Goal: Contribute content: Contribute content

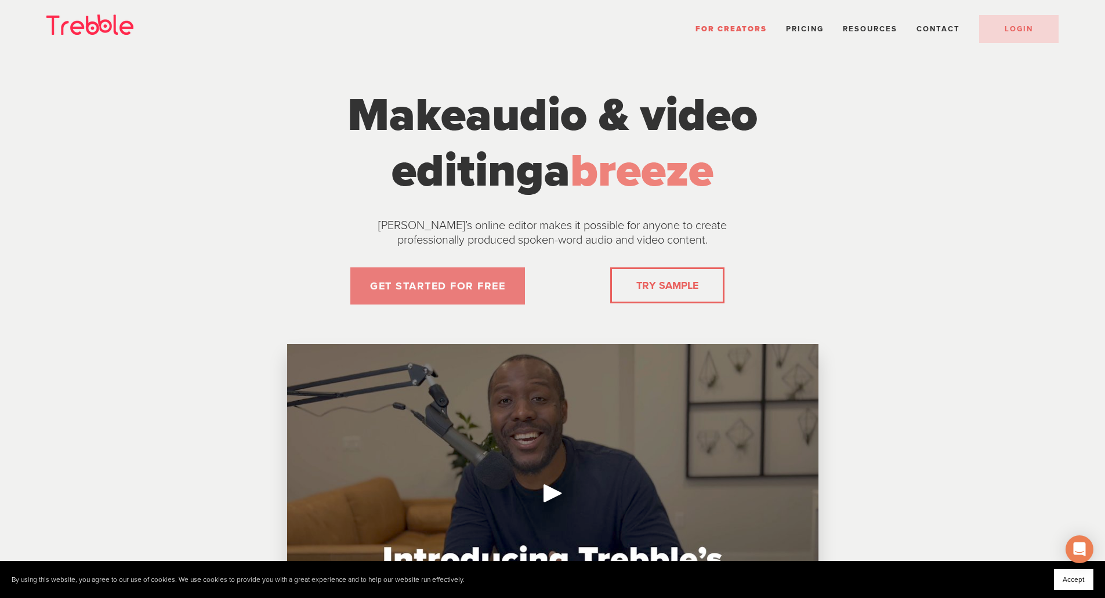
click at [455, 287] on link "GET STARTED FOR FREE" at bounding box center [437, 285] width 175 height 37
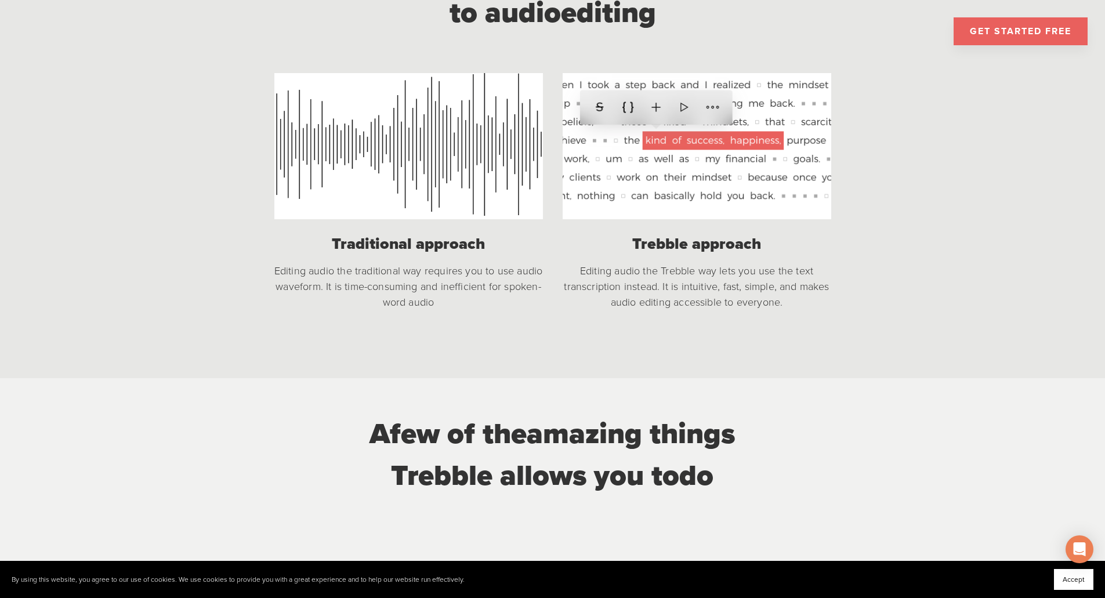
scroll to position [963, 0]
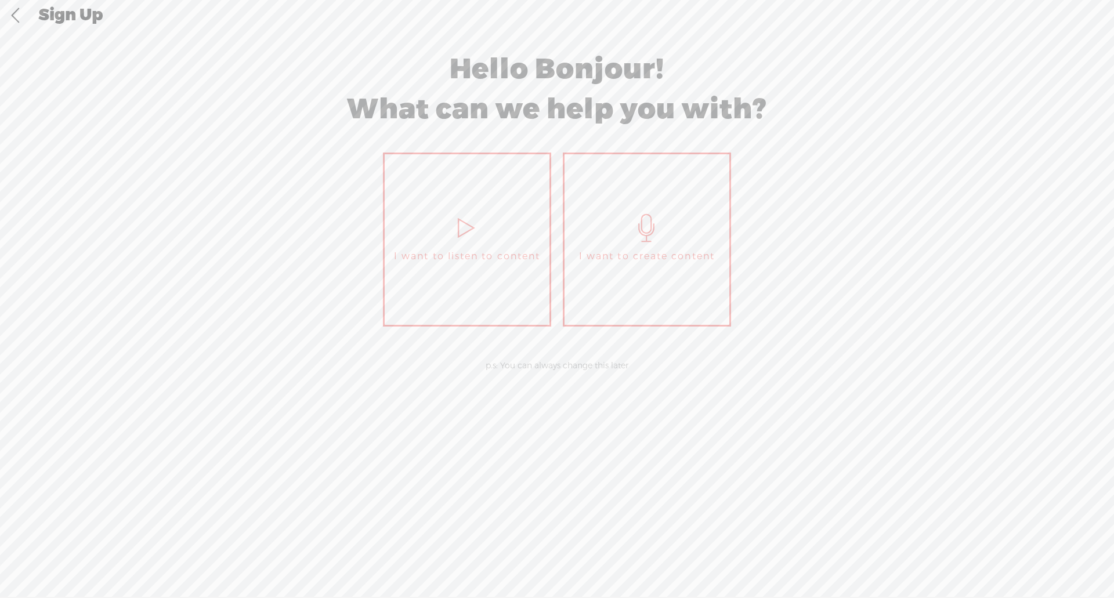
click at [632, 171] on link "I want to create content" at bounding box center [647, 240] width 168 height 174
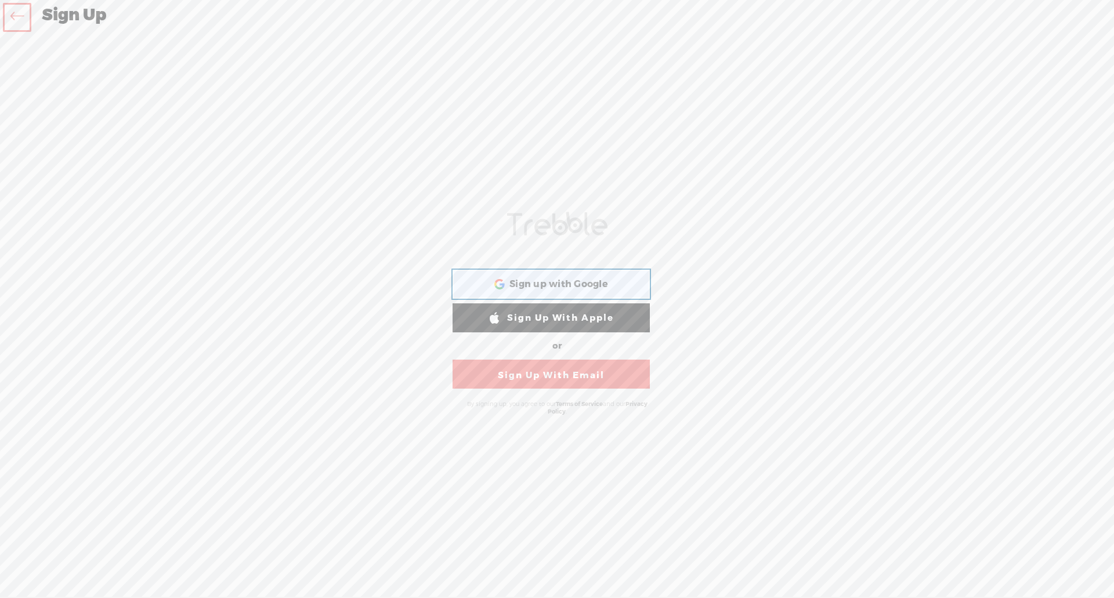
click at [560, 278] on div "Sign up with Google Sign up with Google. Opens in new tab" at bounding box center [551, 284] width 181 height 27
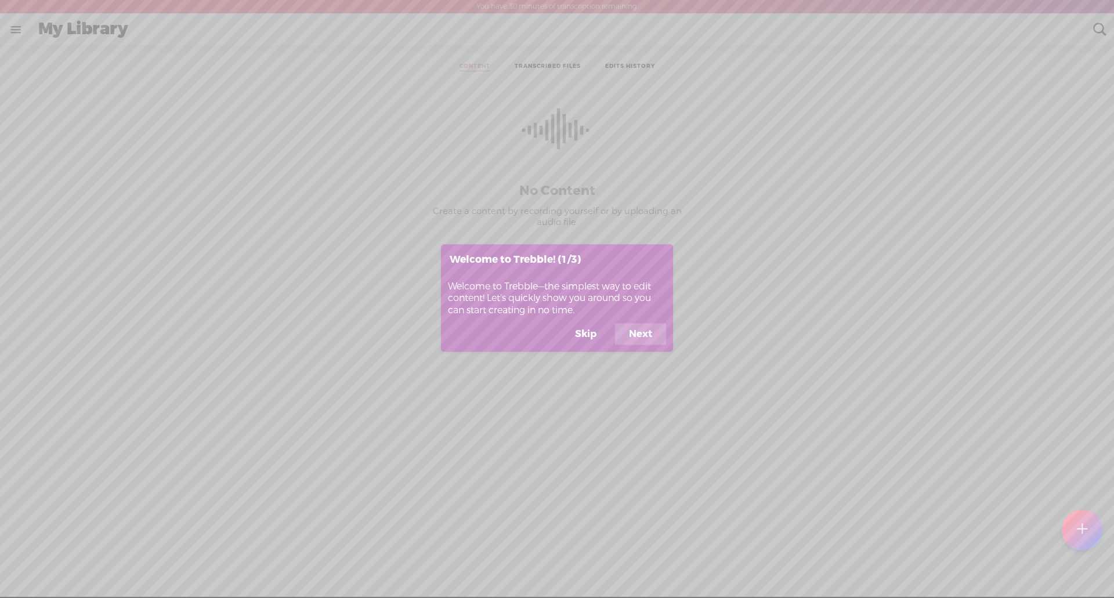
click at [640, 328] on button "Next" at bounding box center [640, 334] width 51 height 22
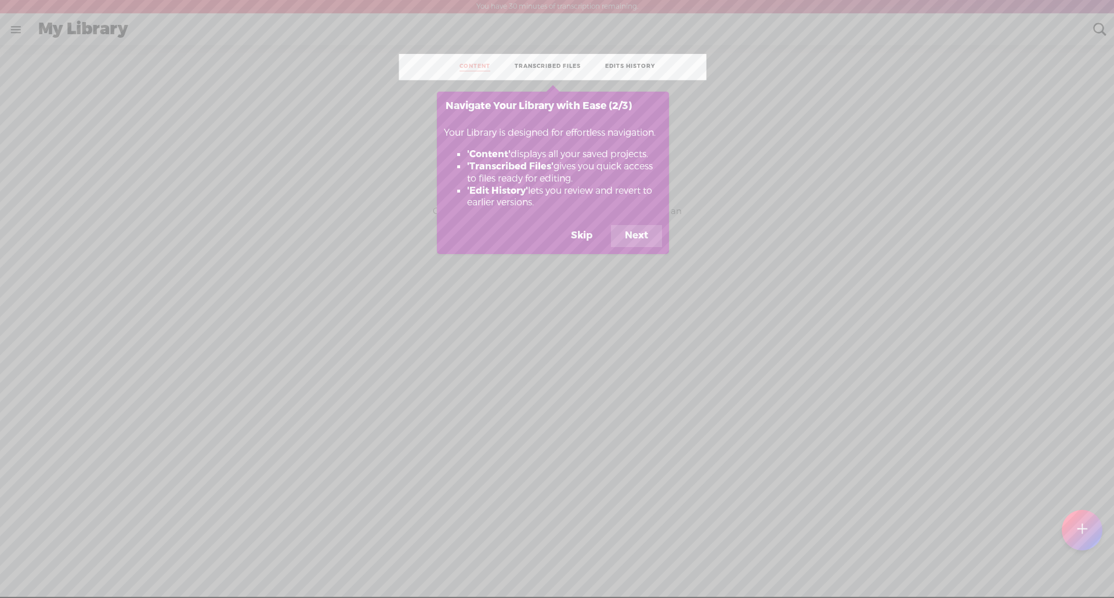
click at [638, 234] on button "Next" at bounding box center [636, 236] width 51 height 22
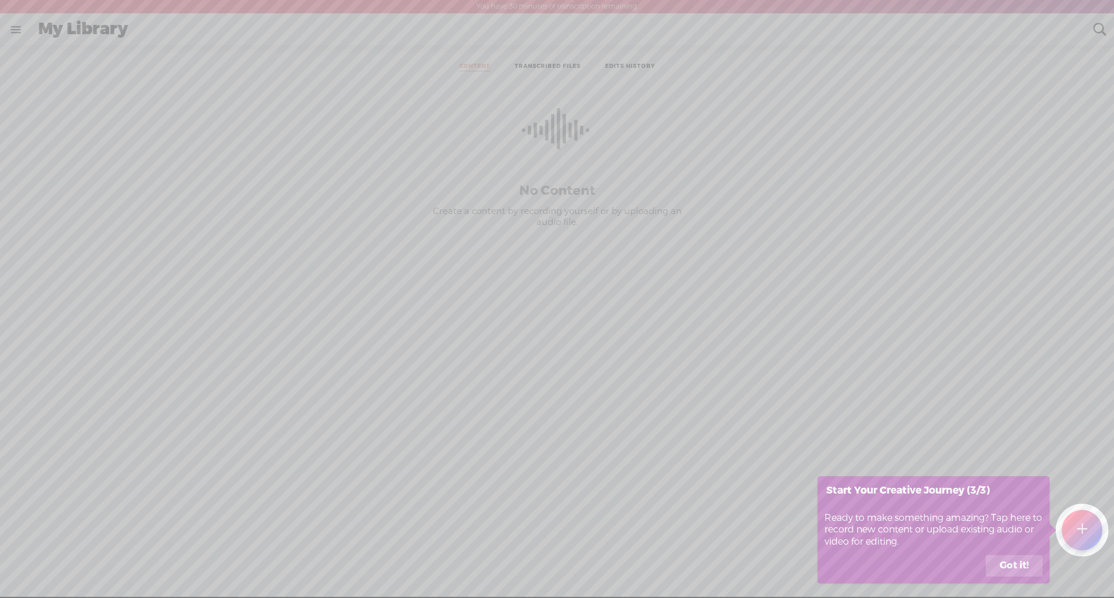
click at [1004, 570] on button "Got it!" at bounding box center [1014, 566] width 57 height 22
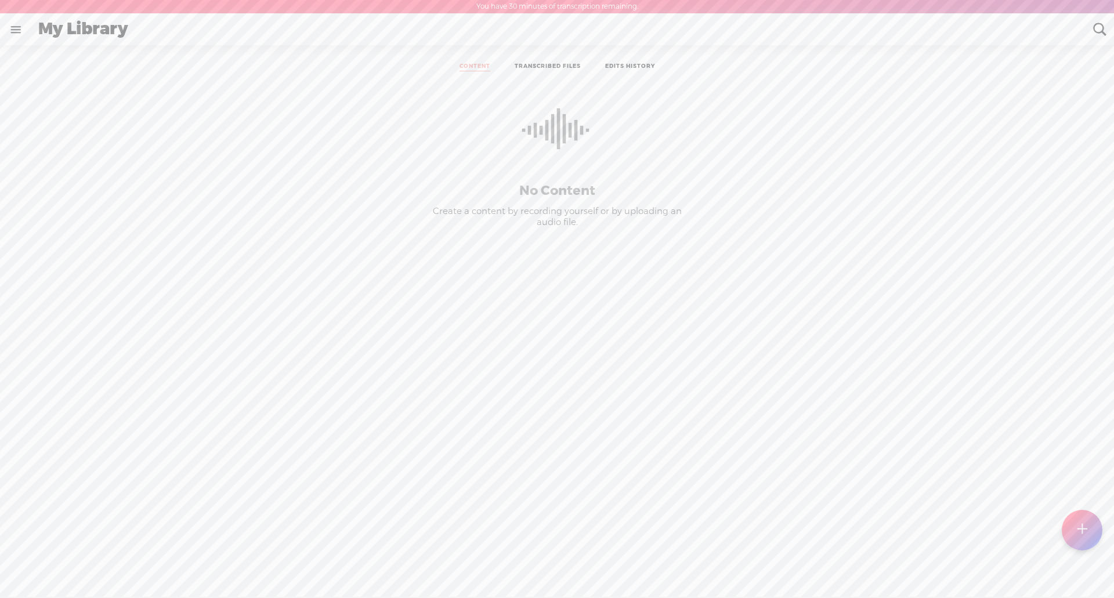
click at [3, 30] on link at bounding box center [16, 30] width 30 height 30
click at [1076, 537] on div at bounding box center [1082, 530] width 41 height 41
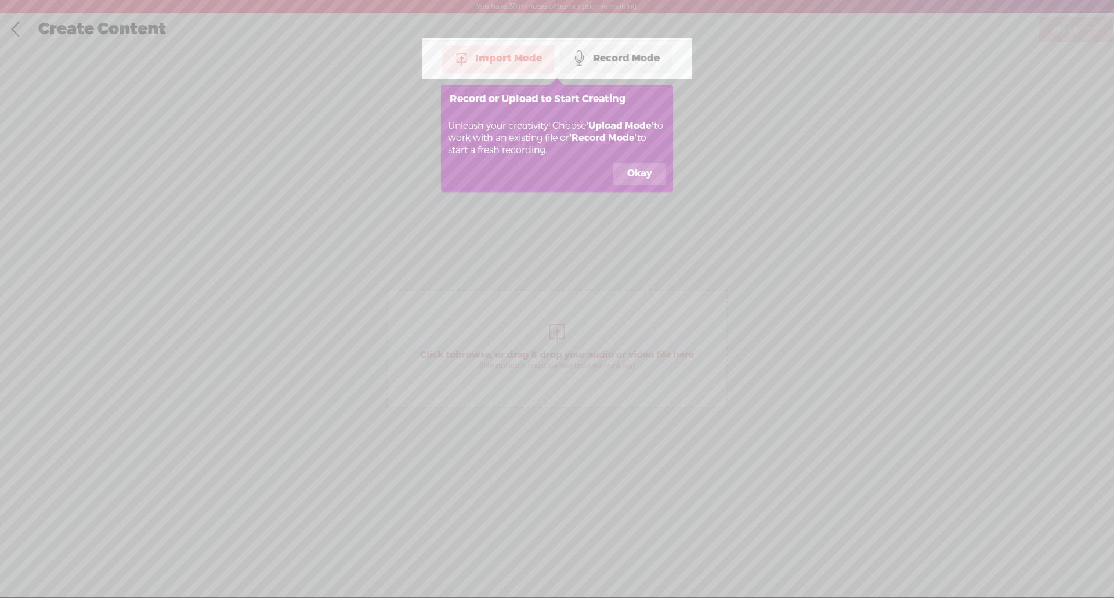
click at [649, 180] on button "Okay" at bounding box center [639, 174] width 53 height 22
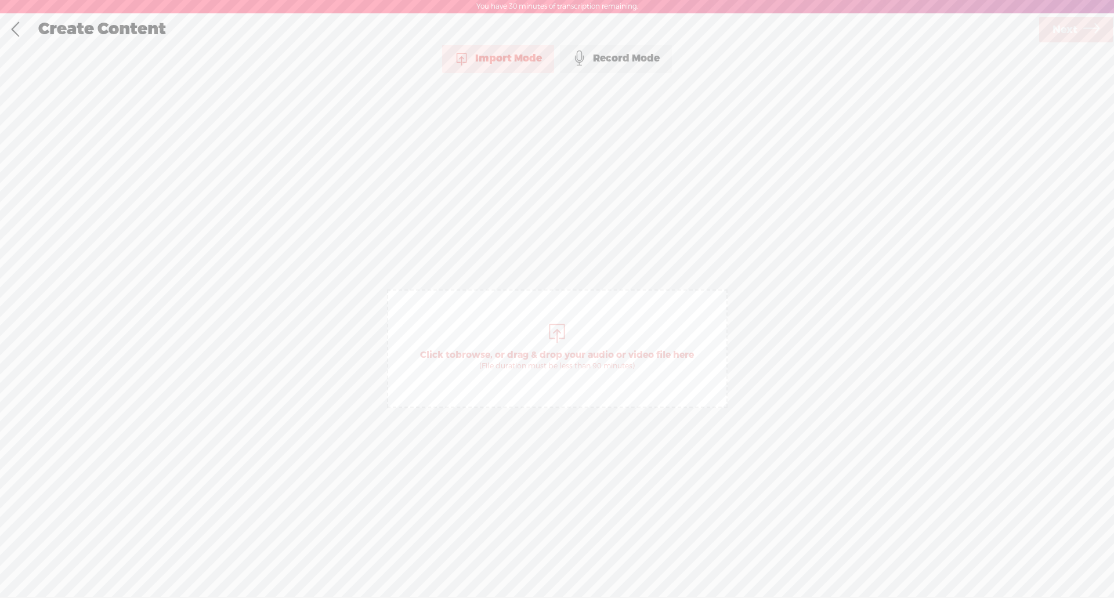
click at [468, 63] on span at bounding box center [461, 58] width 15 height 15
click at [1062, 37] on span "Next" at bounding box center [1064, 30] width 25 height 30
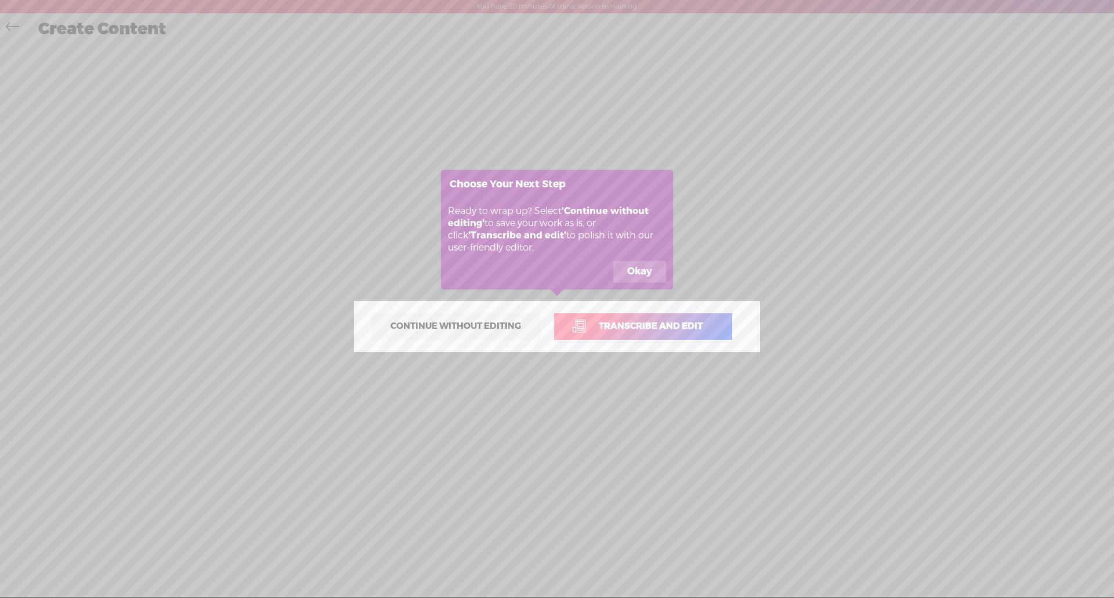
click at [622, 269] on button "Okay" at bounding box center [639, 272] width 53 height 22
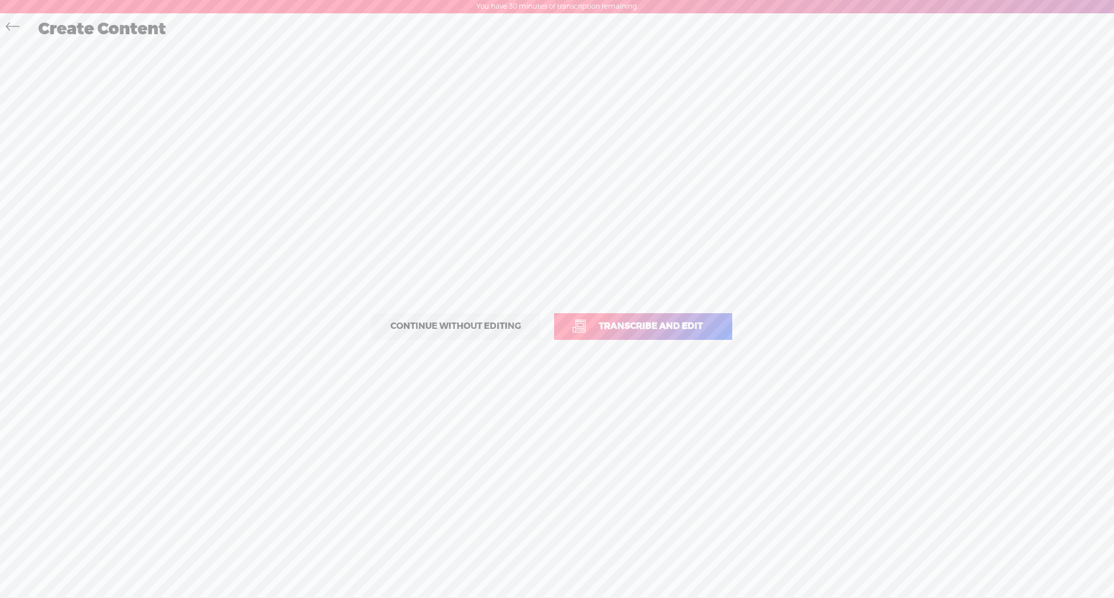
click at [613, 325] on span "Transcribe and edit" at bounding box center [650, 326] width 128 height 13
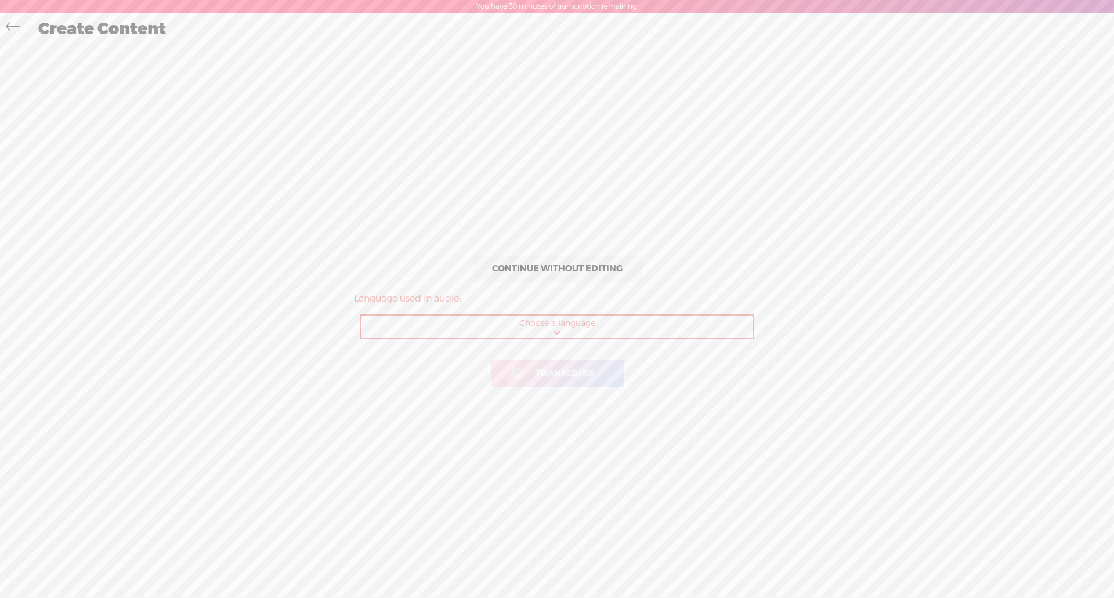
click at [613, 325] on select "Choose a language Afrikaans Albanian Amharic Arabic, Gulf Arabic, Modern Standa…" at bounding box center [557, 328] width 393 height 24
select select "en-US"
click at [361, 316] on select "Choose a language Afrikaans Albanian Amharic Arabic, Gulf Arabic, Modern Standa…" at bounding box center [557, 328] width 393 height 24
click at [565, 372] on span "Transcribe" at bounding box center [564, 373] width 83 height 13
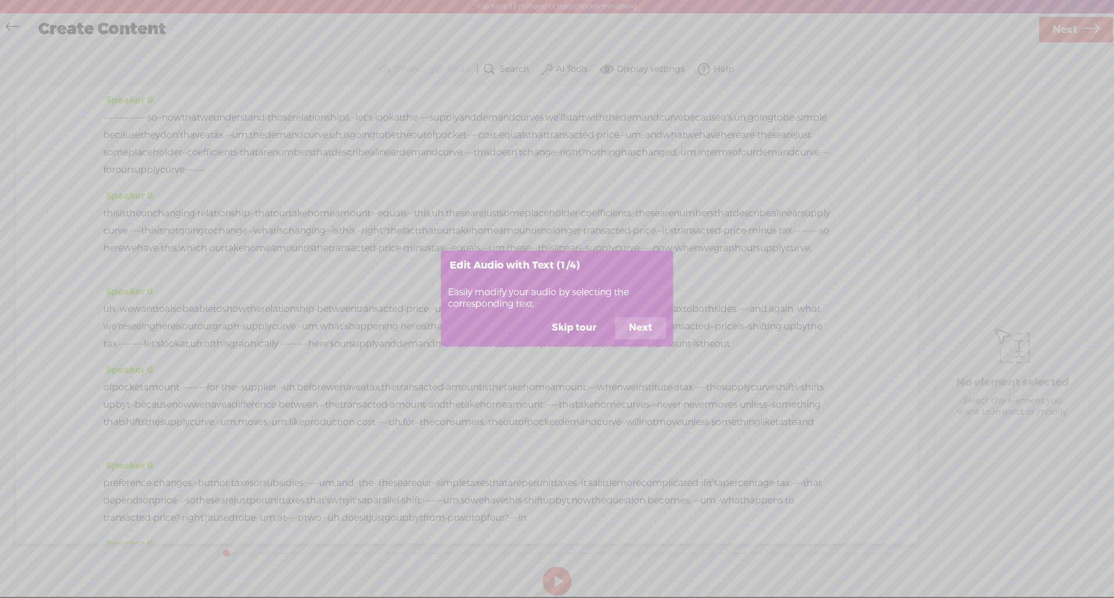
click at [631, 329] on button "Next" at bounding box center [640, 328] width 51 height 22
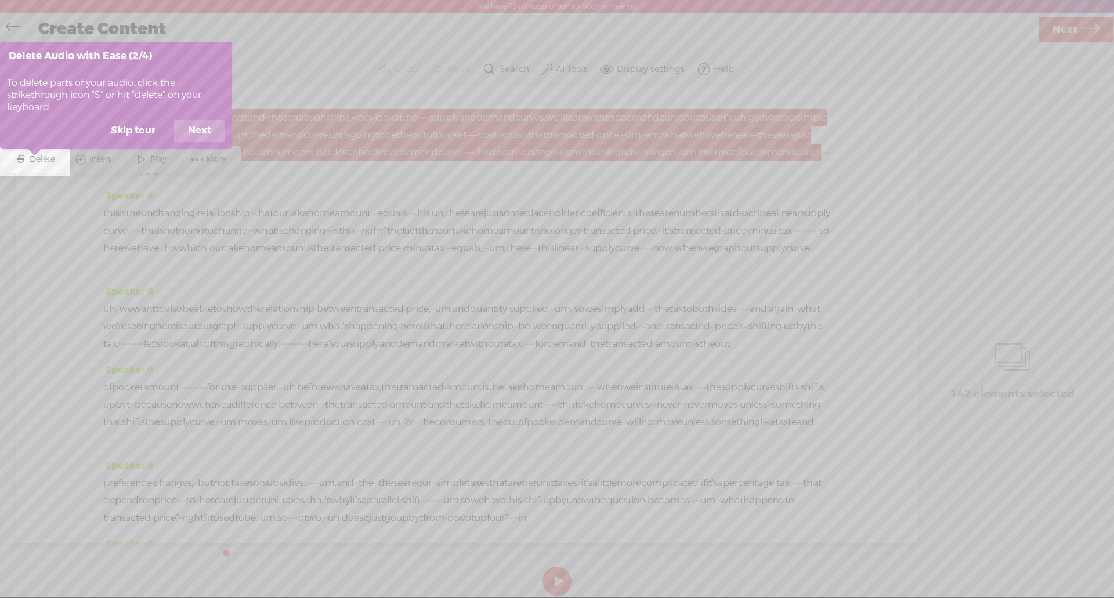
click at [199, 125] on button "Next" at bounding box center [199, 131] width 51 height 22
click at [198, 135] on button "Next" at bounding box center [199, 131] width 51 height 22
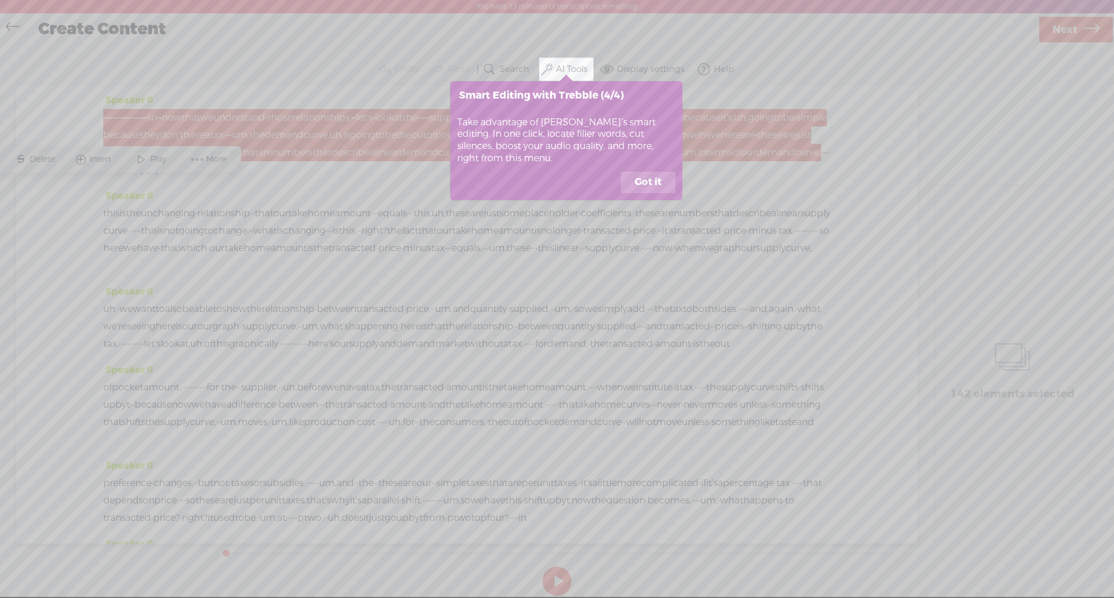
click at [635, 179] on button "Got it" at bounding box center [648, 183] width 55 height 22
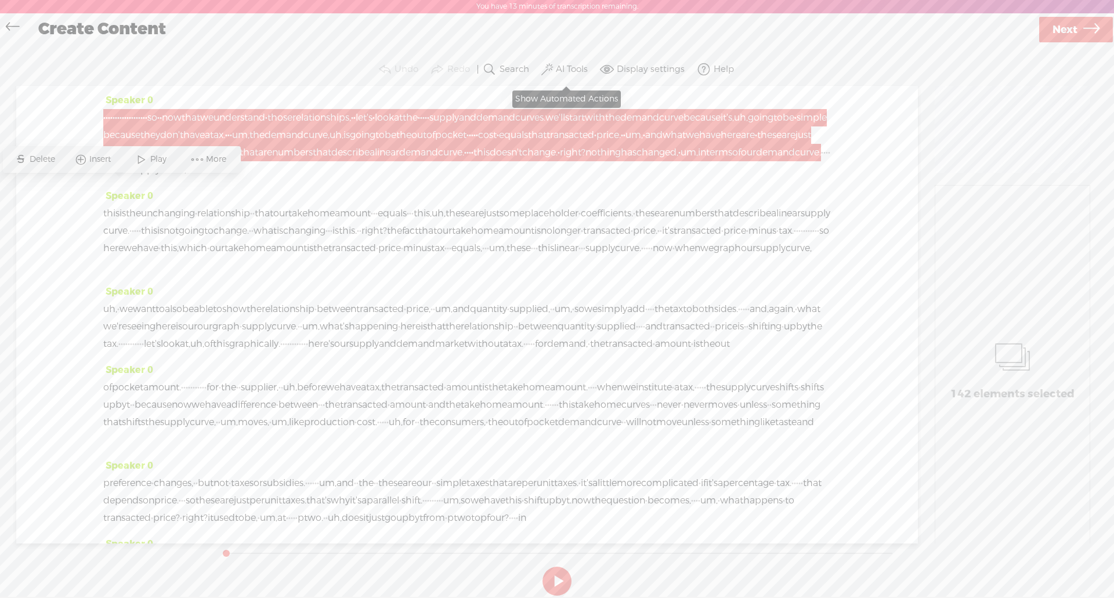
click at [550, 66] on span at bounding box center [547, 70] width 12 height 14
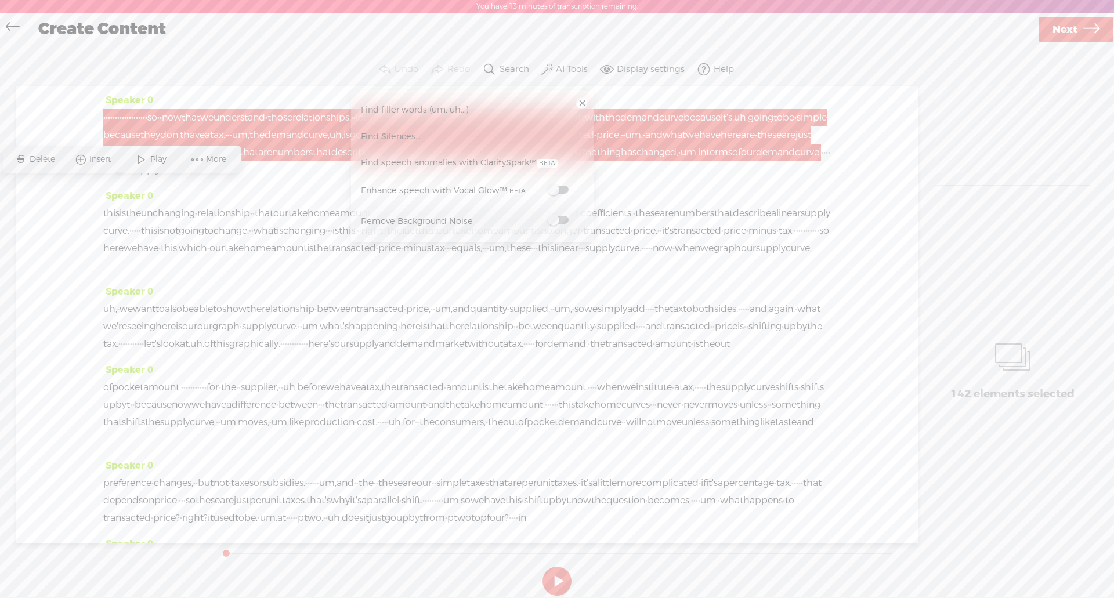
click at [507, 116] on link "Find filler words (um, uh...)" at bounding box center [472, 109] width 231 height 27
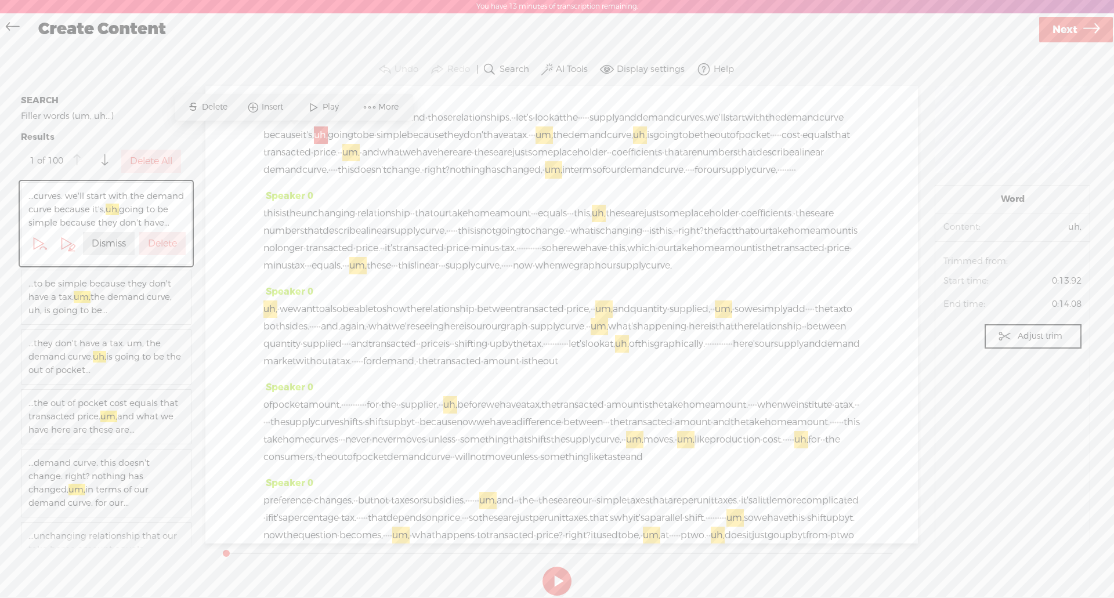
click at [169, 250] on button "Delete" at bounding box center [162, 243] width 46 height 23
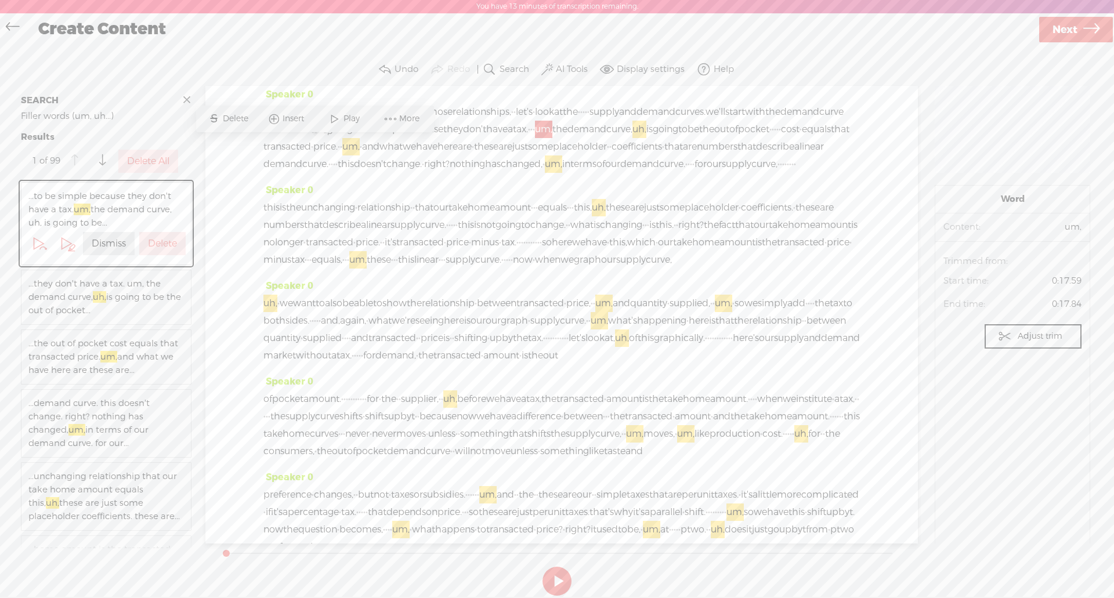
click at [169, 250] on button "Delete" at bounding box center [162, 243] width 46 height 23
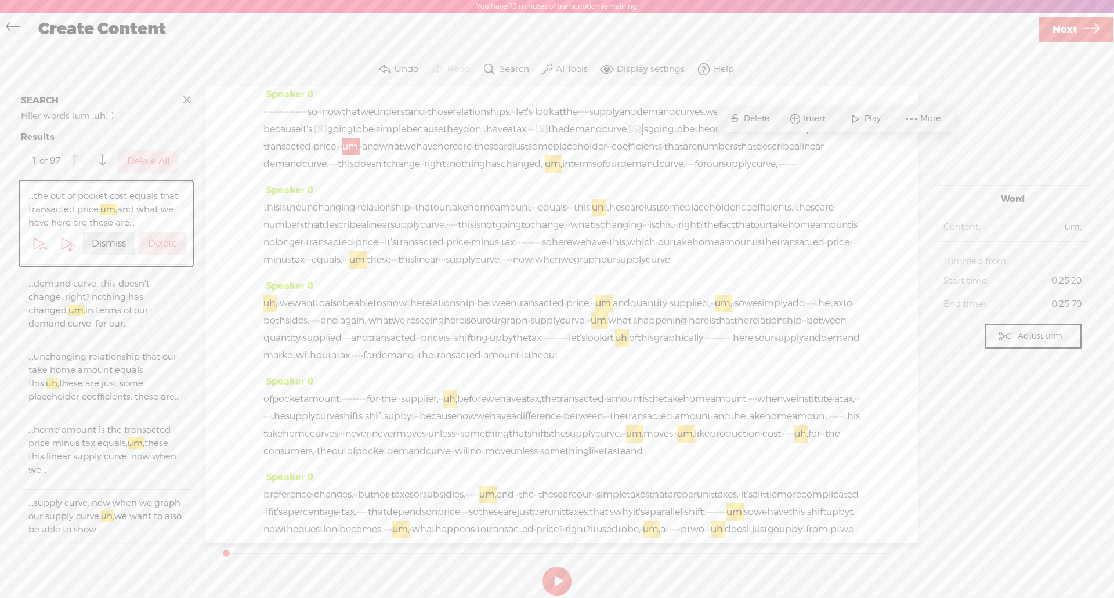
click at [169, 250] on button "Delete" at bounding box center [162, 243] width 46 height 23
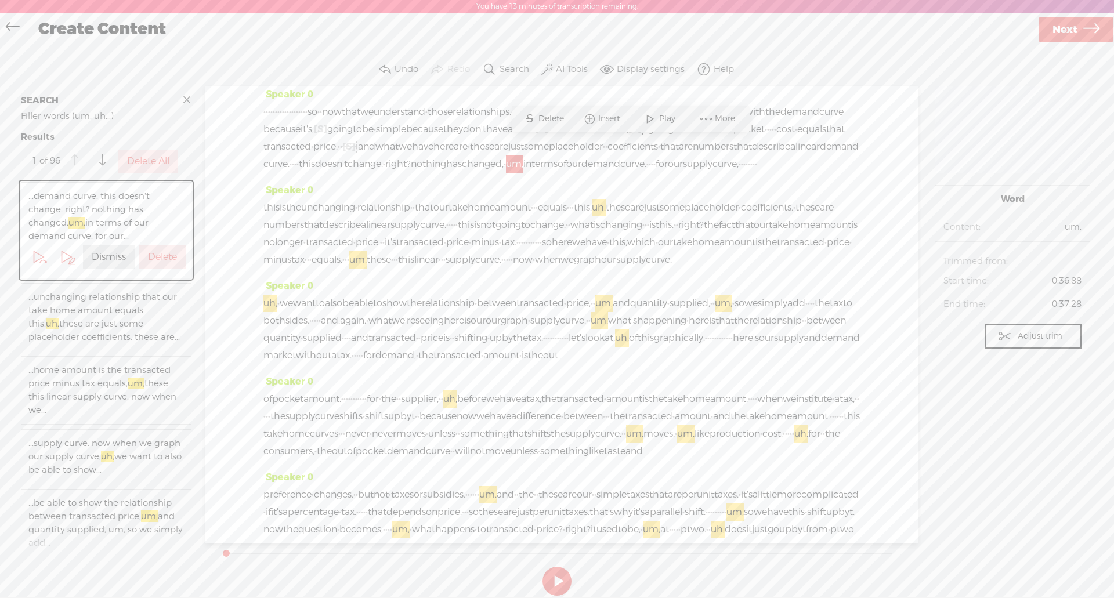
scroll to position [41, 0]
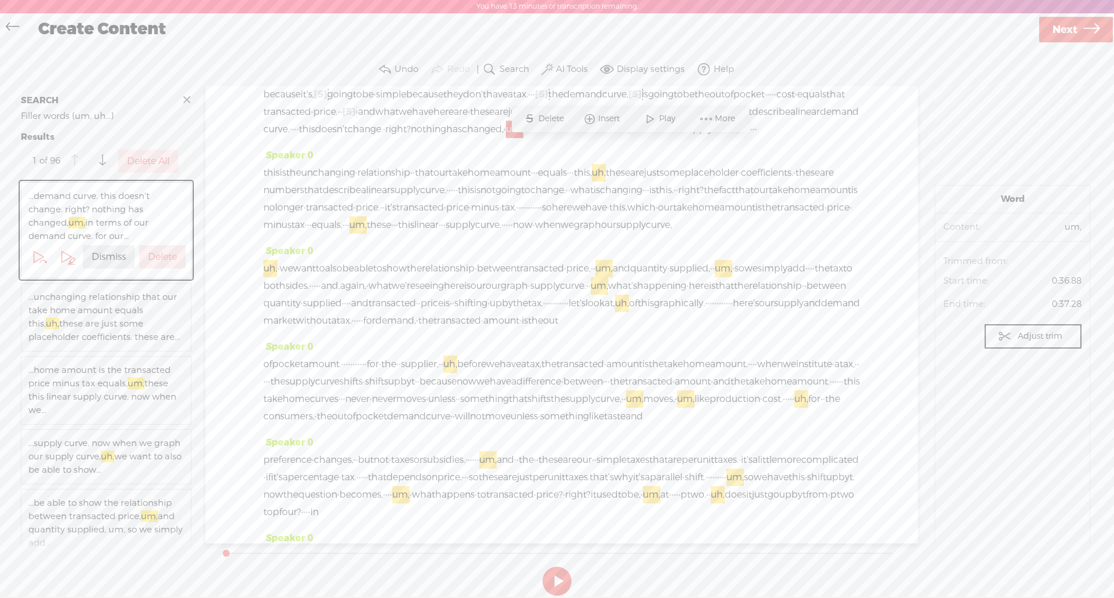
click at [168, 253] on label "Delete" at bounding box center [162, 257] width 29 height 12
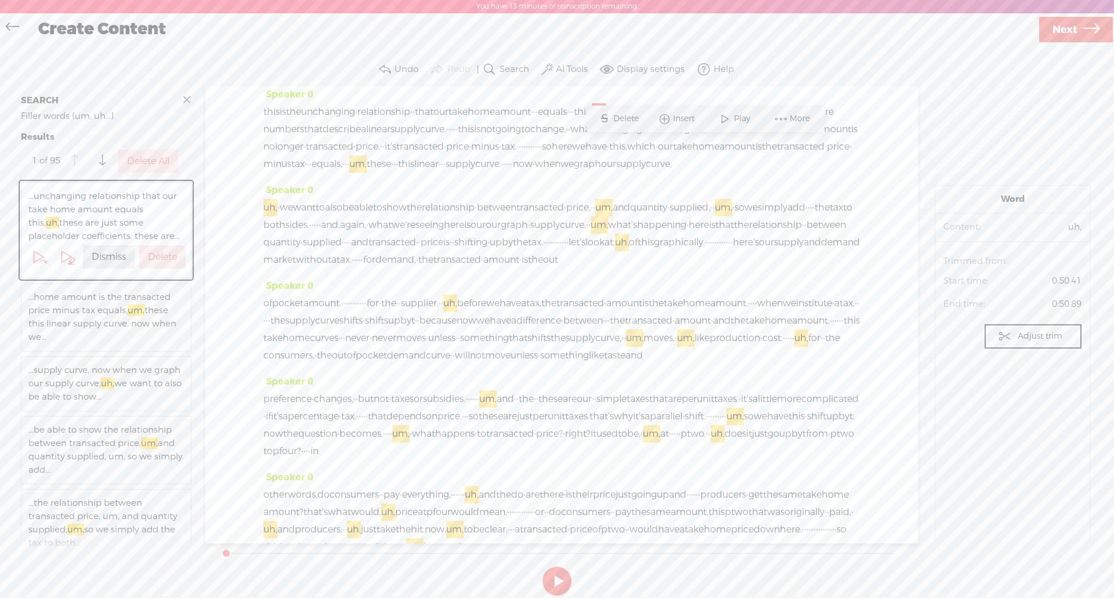
click at [160, 263] on label "Delete" at bounding box center [162, 257] width 29 height 12
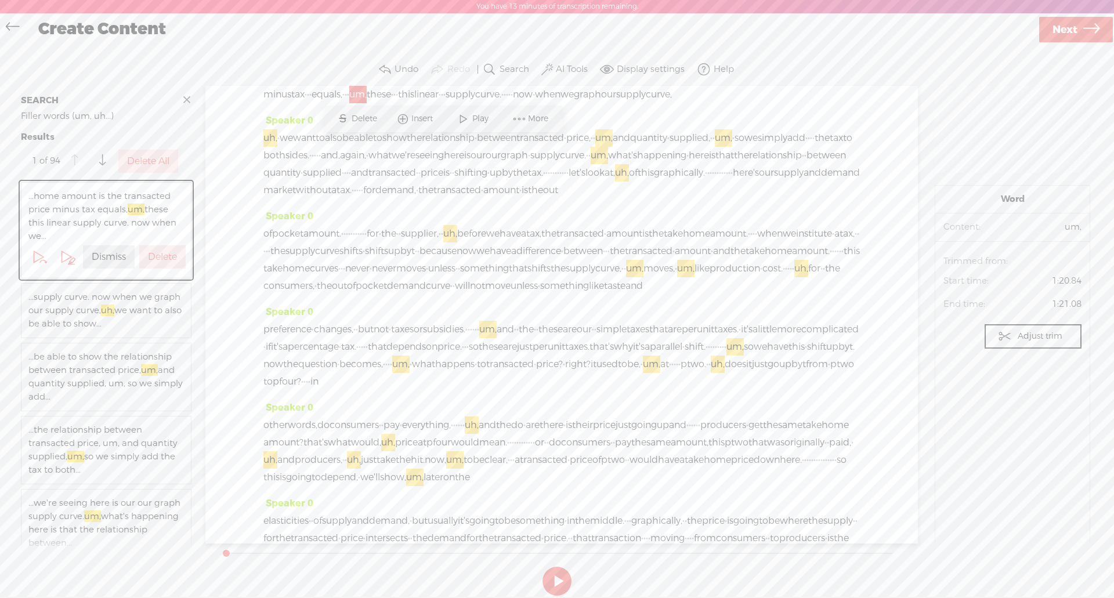
click at [162, 258] on label "Delete" at bounding box center [162, 257] width 29 height 12
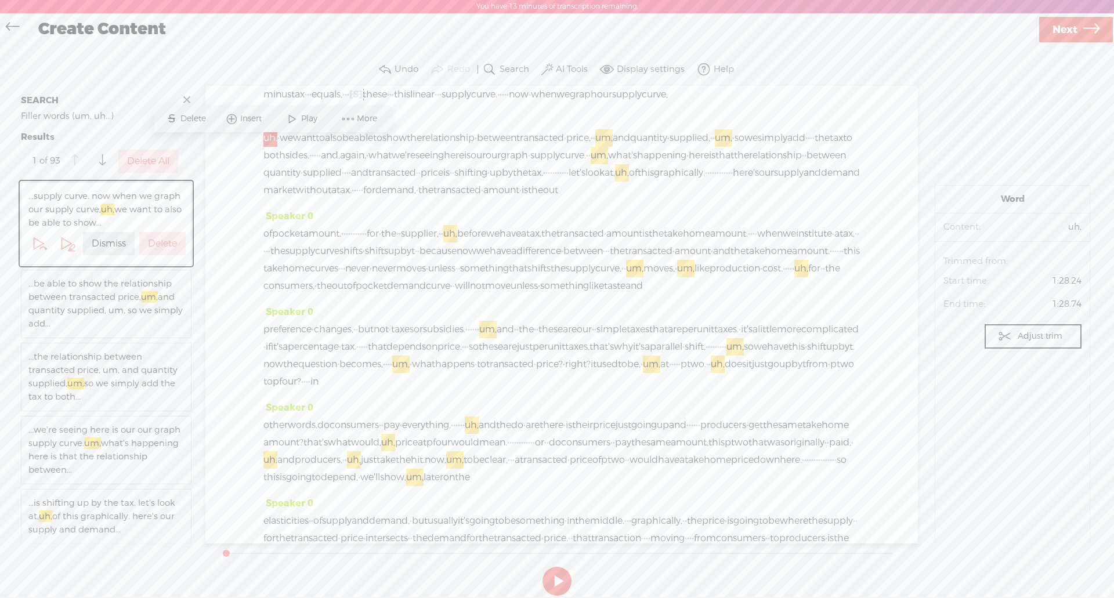
scroll to position [232, 0]
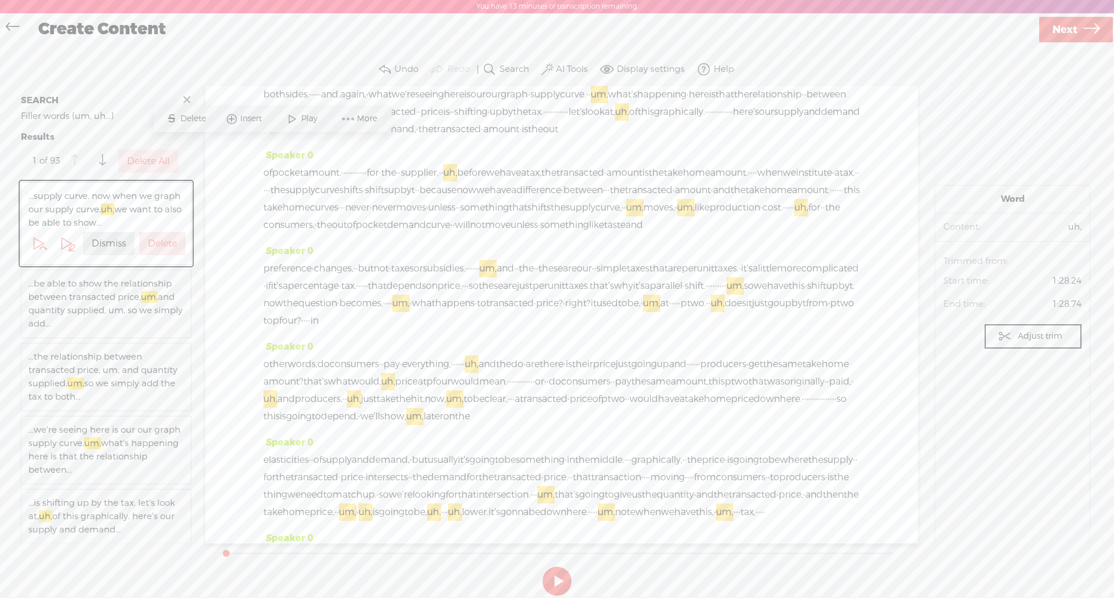
click at [162, 248] on label "Delete" at bounding box center [162, 244] width 29 height 12
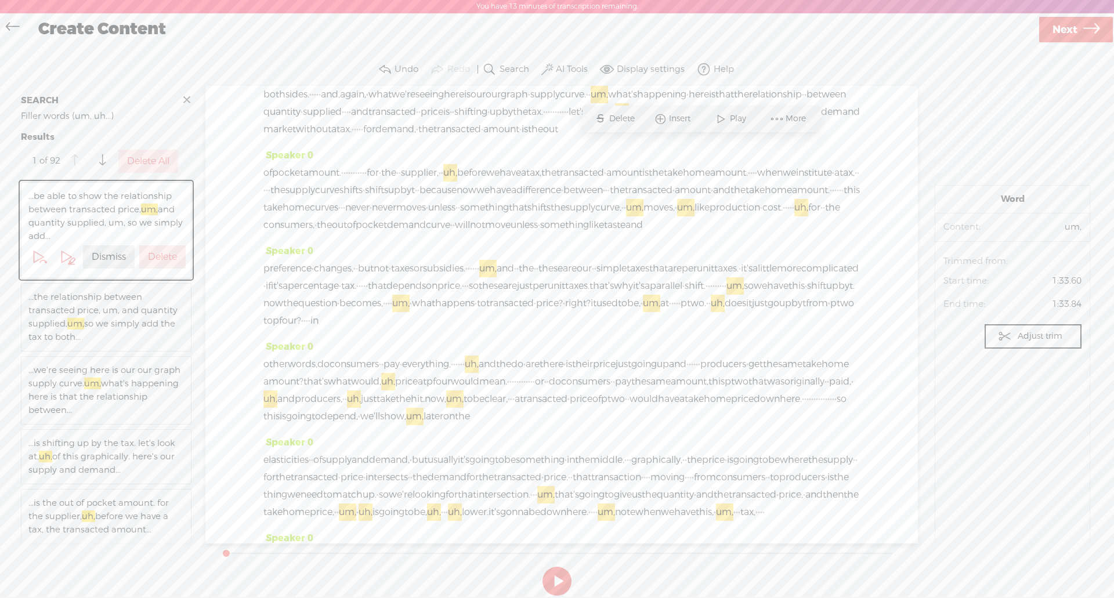
click at [161, 257] on label "Delete" at bounding box center [162, 257] width 29 height 12
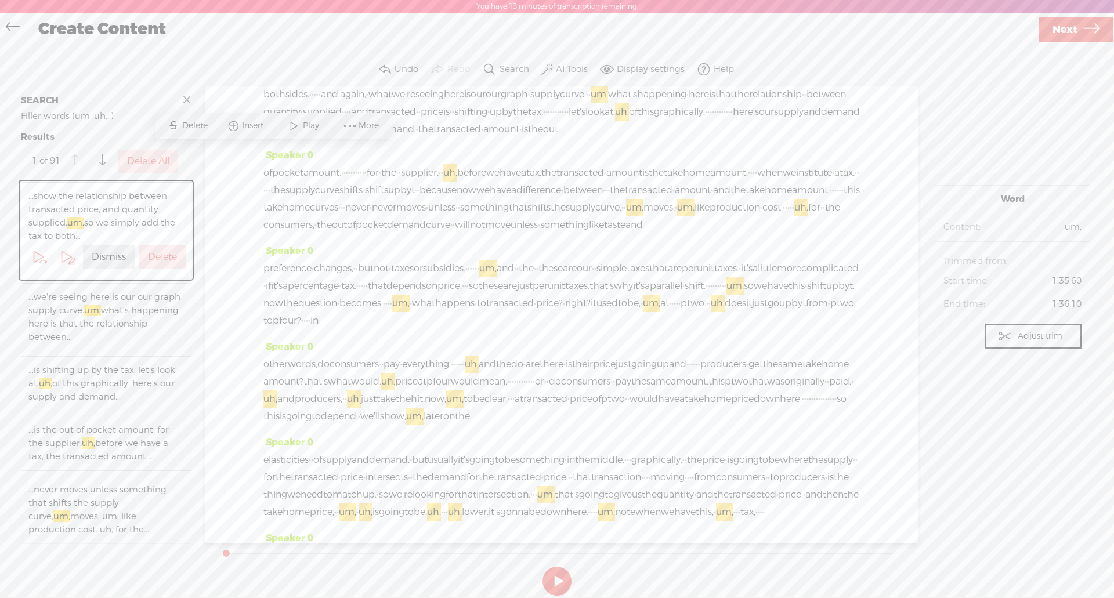
click at [161, 257] on label "Delete" at bounding box center [162, 257] width 29 height 12
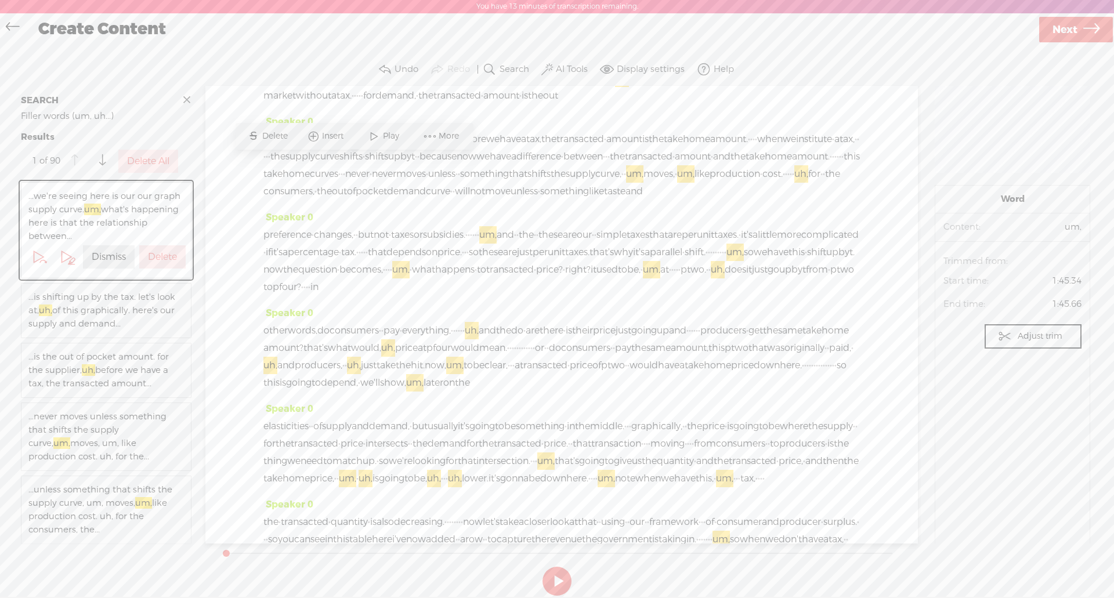
click at [161, 257] on label "Delete" at bounding box center [162, 257] width 29 height 12
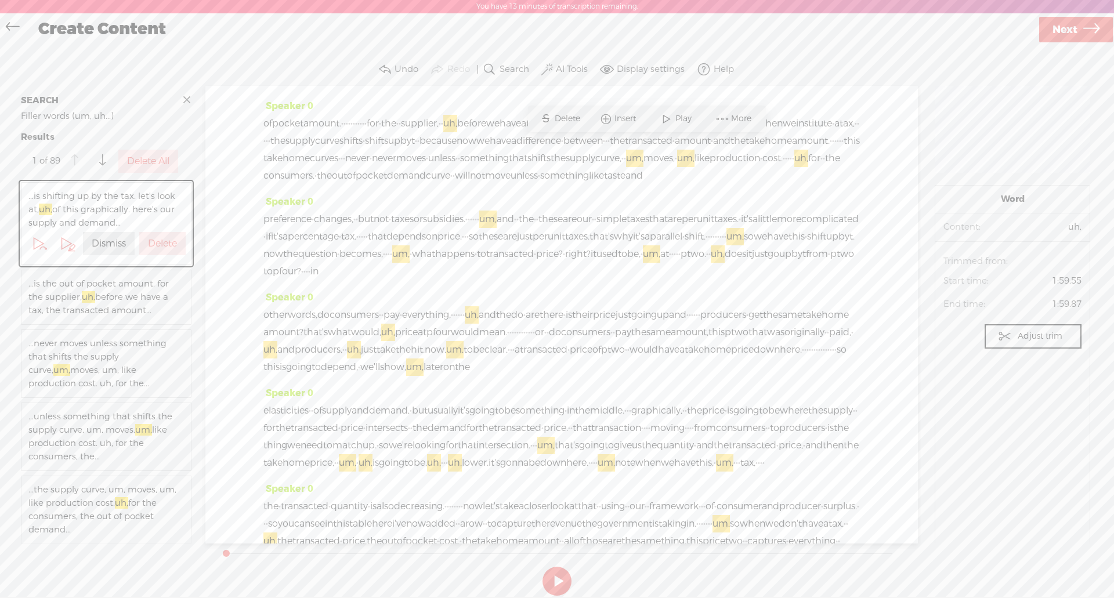
scroll to position [284, 0]
click at [161, 242] on label "Delete" at bounding box center [162, 244] width 29 height 12
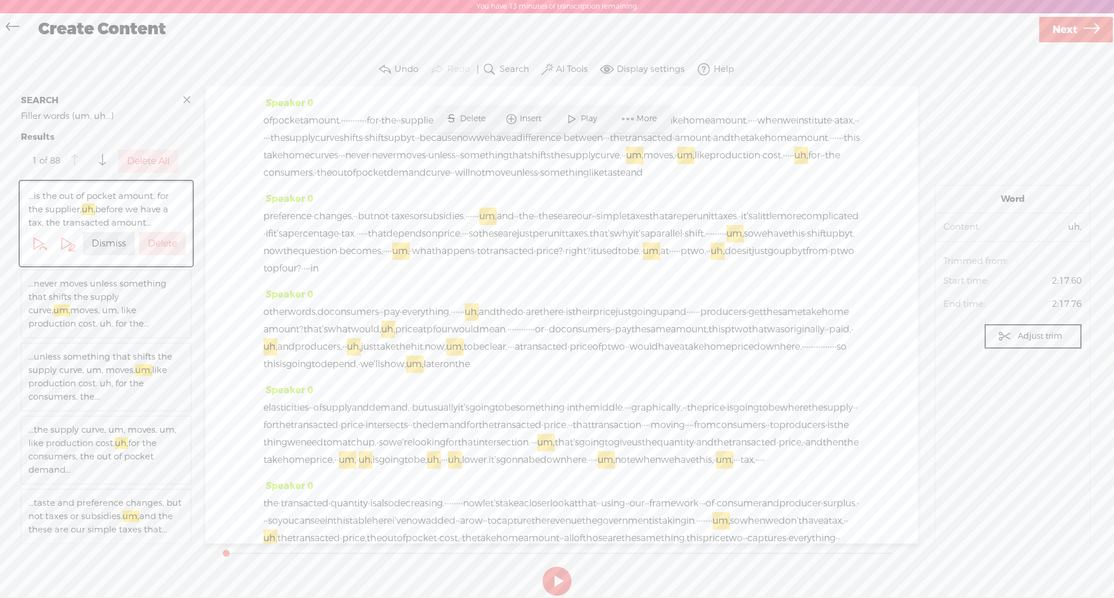
click at [161, 242] on label "Delete" at bounding box center [162, 244] width 29 height 12
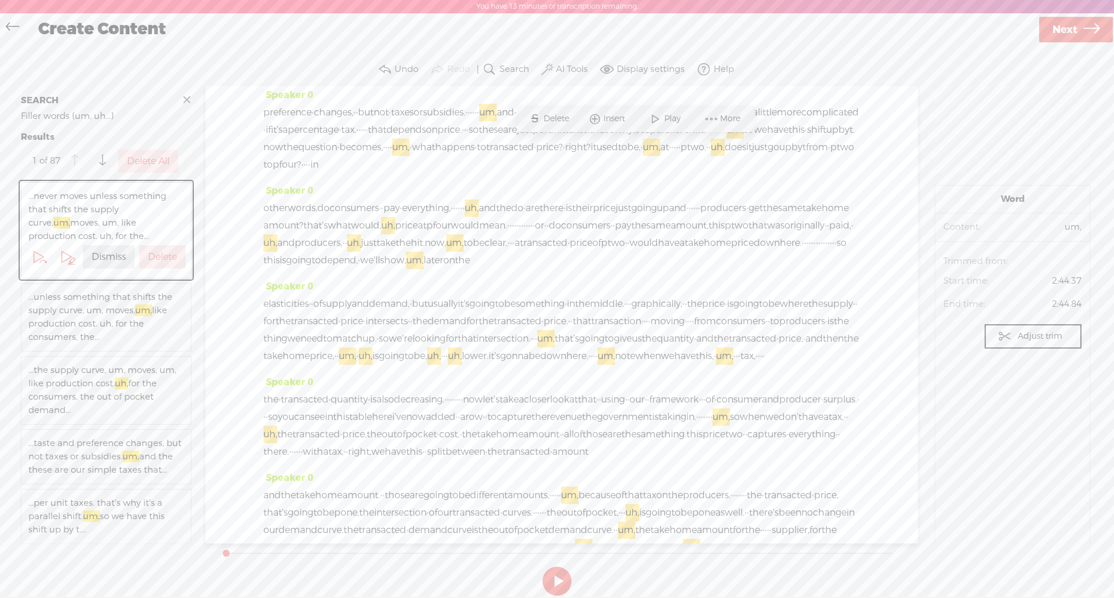
scroll to position [397, 0]
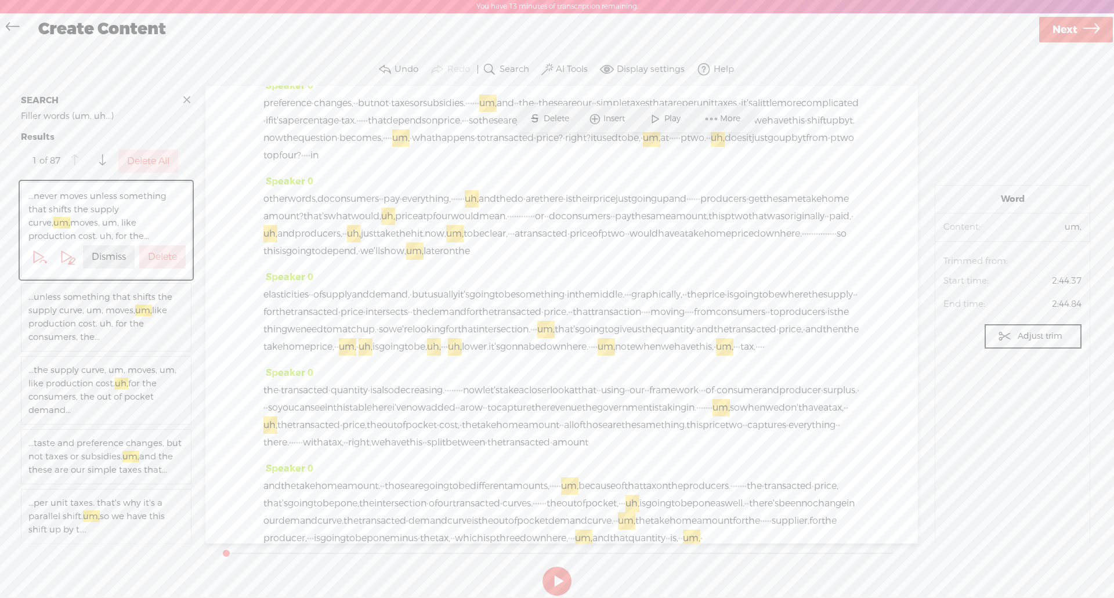
click at [159, 254] on label "Delete" at bounding box center [162, 257] width 29 height 12
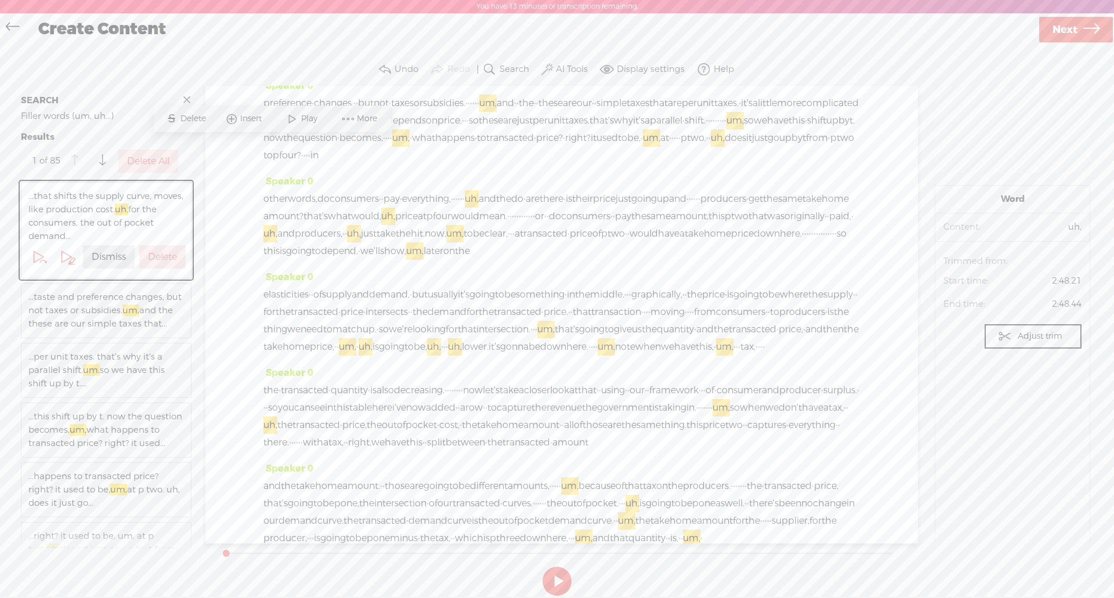
scroll to position [415, 0]
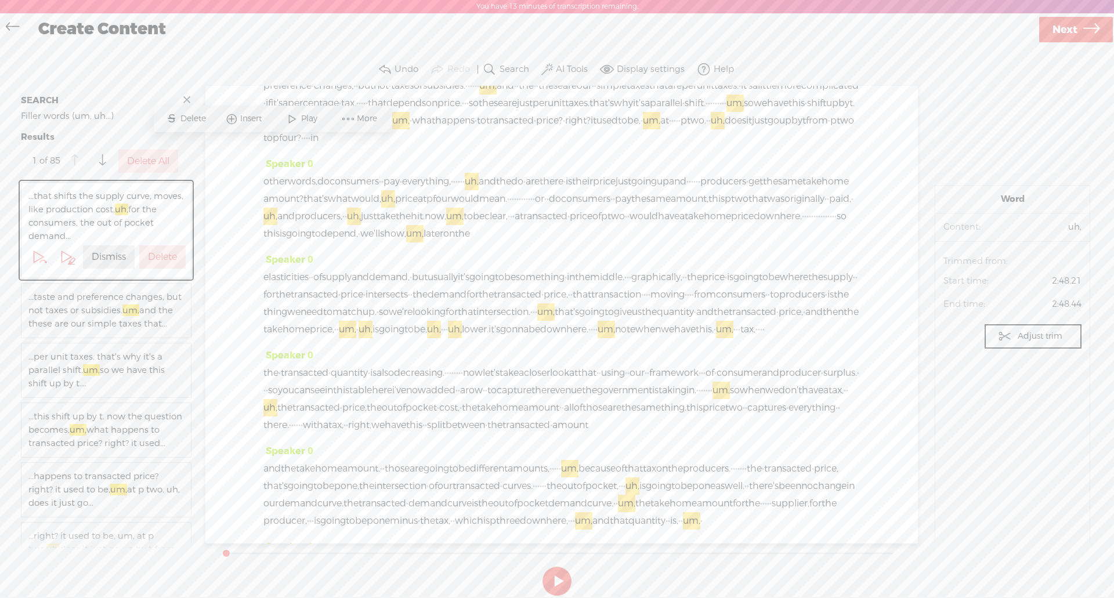
click at [159, 254] on label "Delete" at bounding box center [162, 257] width 29 height 12
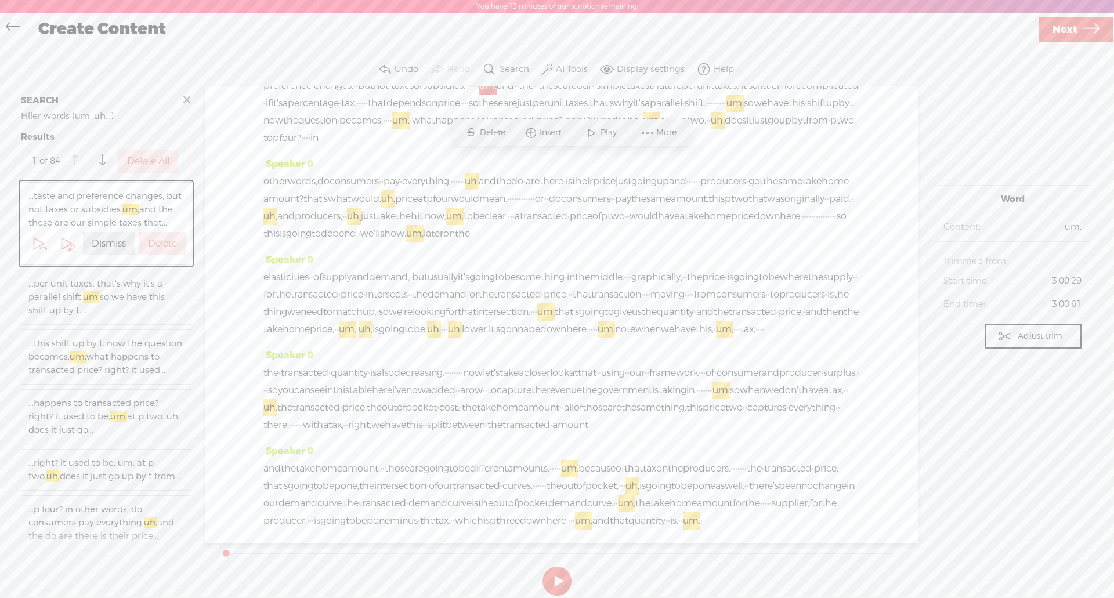
click at [159, 250] on label "Delete" at bounding box center [162, 244] width 29 height 12
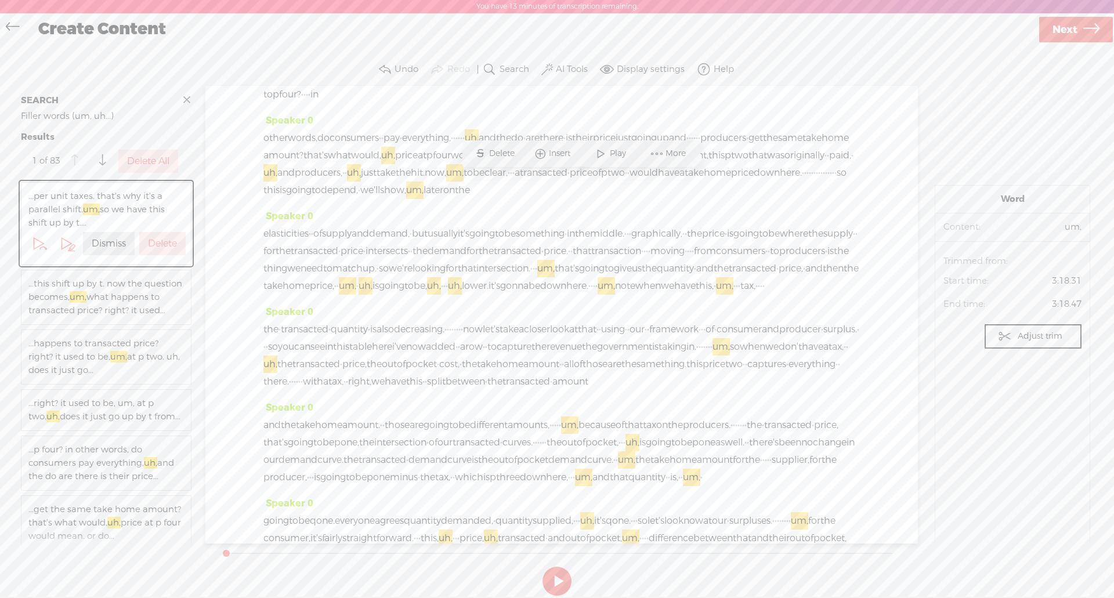
scroll to position [493, 0]
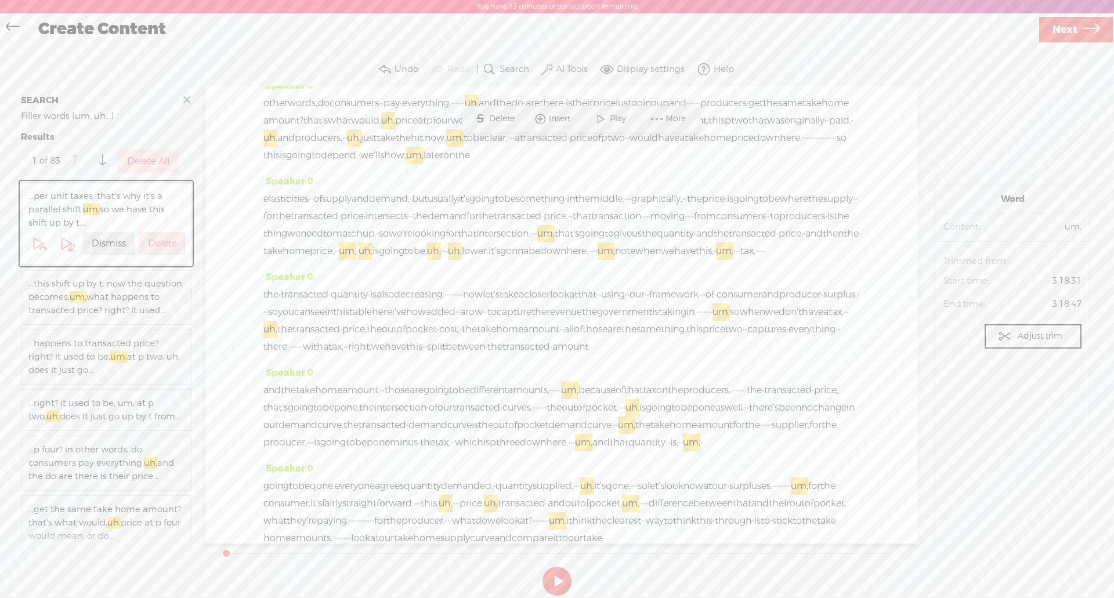
click at [159, 254] on button "Delete" at bounding box center [162, 243] width 46 height 23
click at [159, 250] on label "Delete" at bounding box center [162, 244] width 29 height 12
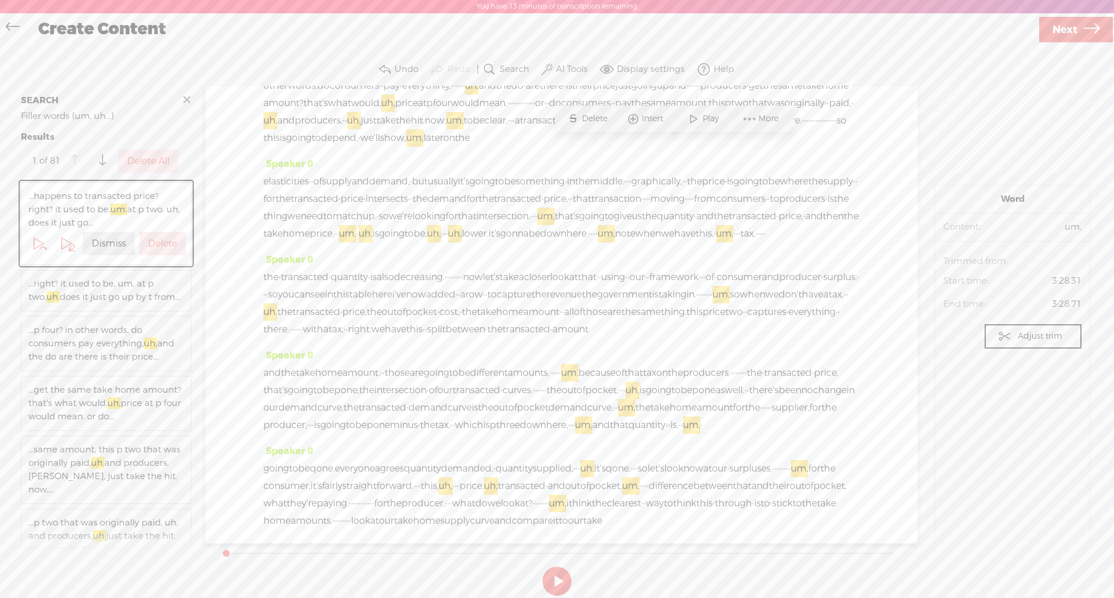
click at [159, 254] on button "Delete" at bounding box center [162, 243] width 46 height 23
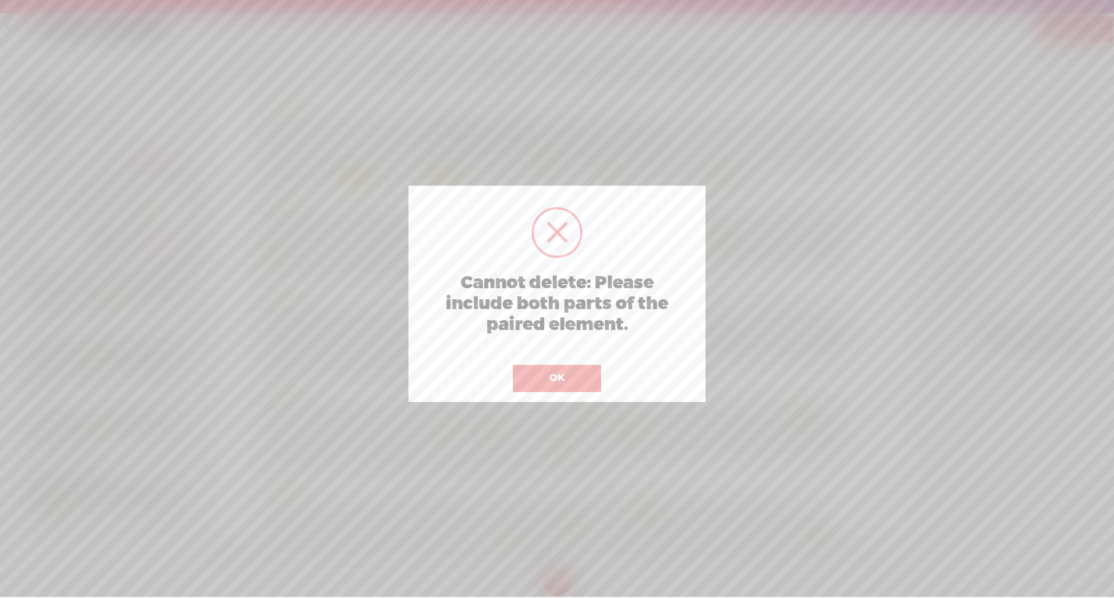
scroll to position [571, 0]
click at [531, 369] on button "OK" at bounding box center [557, 378] width 88 height 27
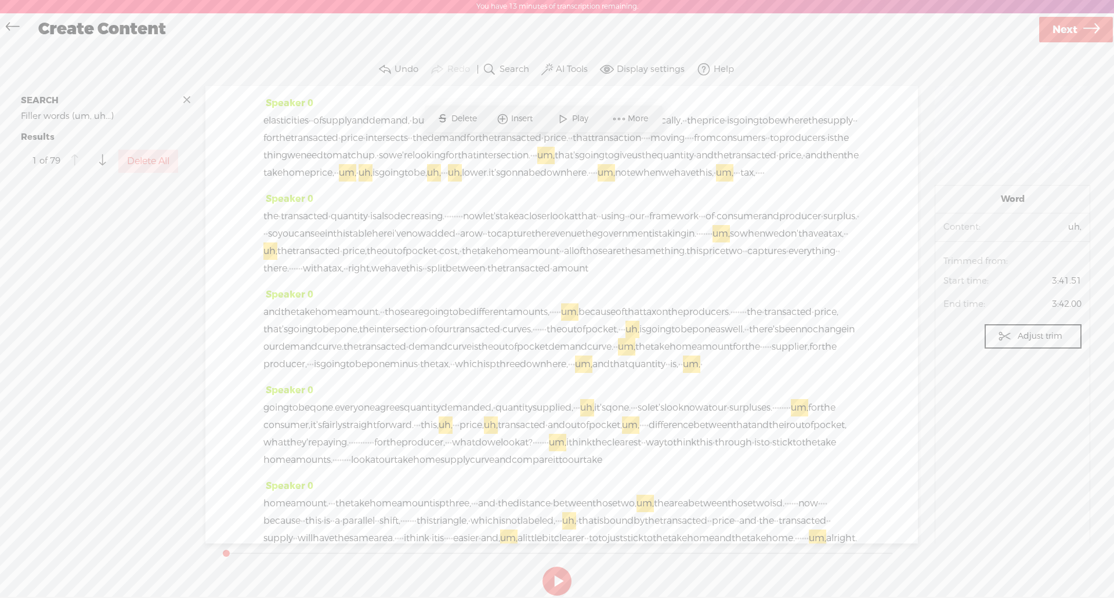
scroll to position [4806, 0]
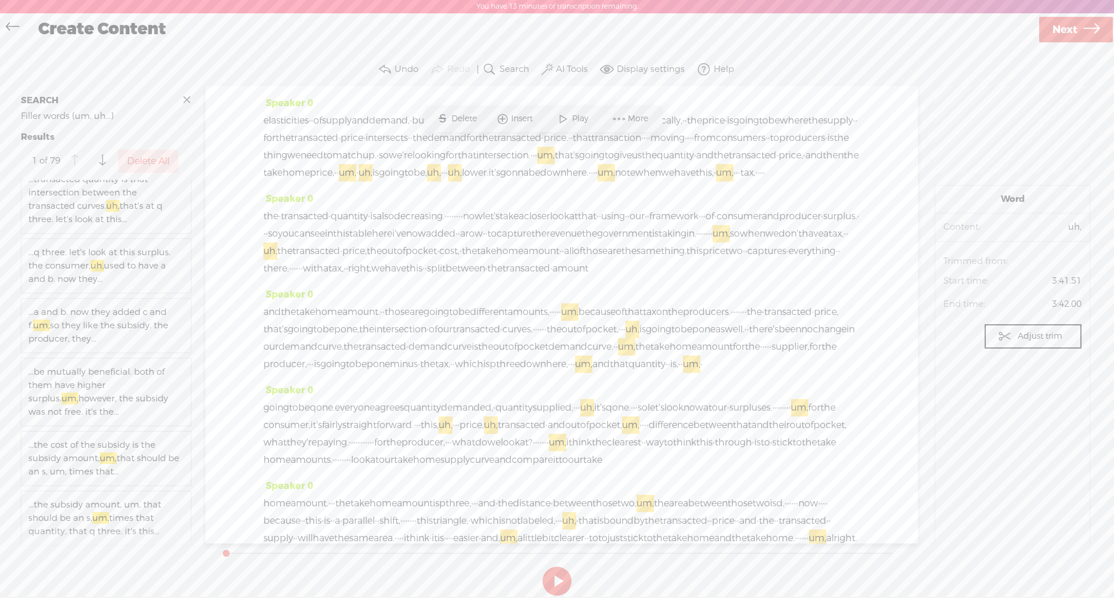
click at [149, 162] on label "Delete All" at bounding box center [148, 161] width 42 height 12
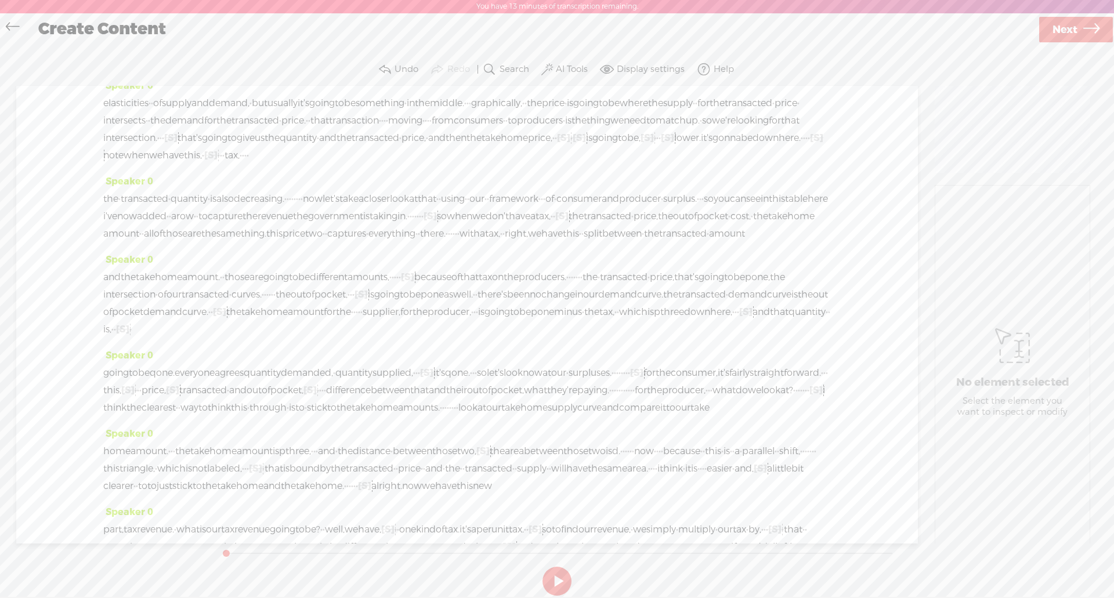
click at [561, 66] on label "AI Tools" at bounding box center [572, 70] width 32 height 12
click at [513, 154] on span "Find speech anomalies with ClaritySpark™" at bounding box center [459, 163] width 205 height 27
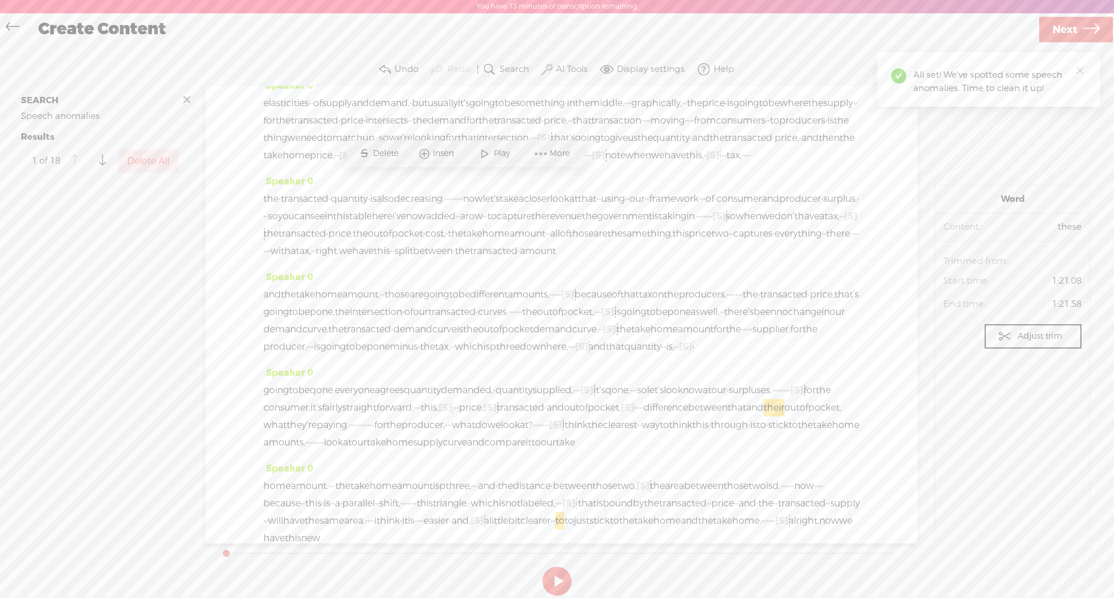
scroll to position [136, 0]
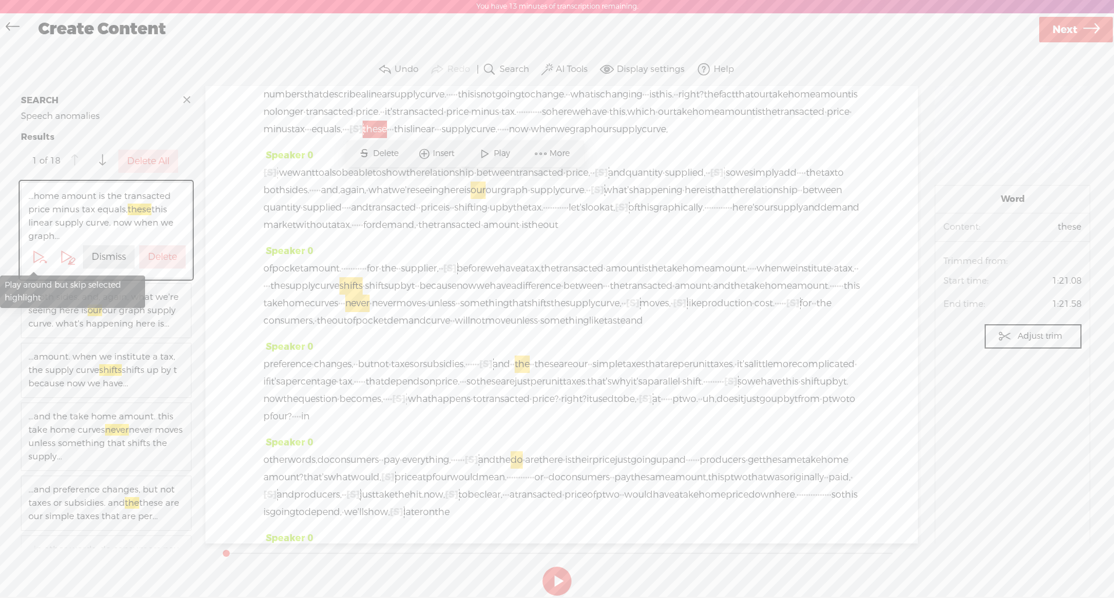
click at [31, 255] on span at bounding box center [38, 256] width 17 height 17
click at [150, 251] on label "Delete" at bounding box center [162, 257] width 29 height 12
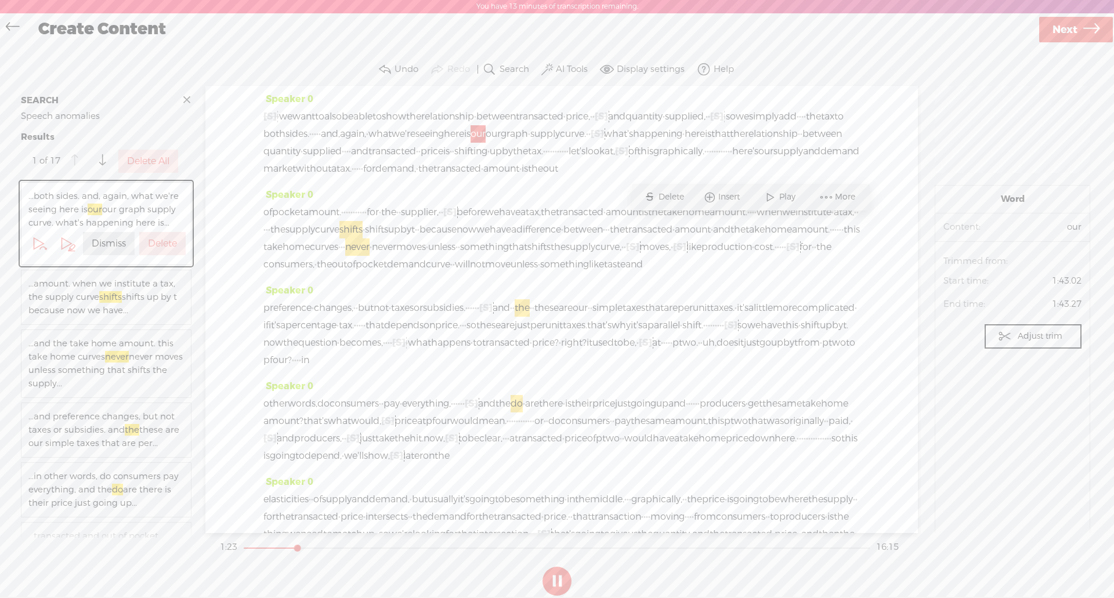
scroll to position [171, 0]
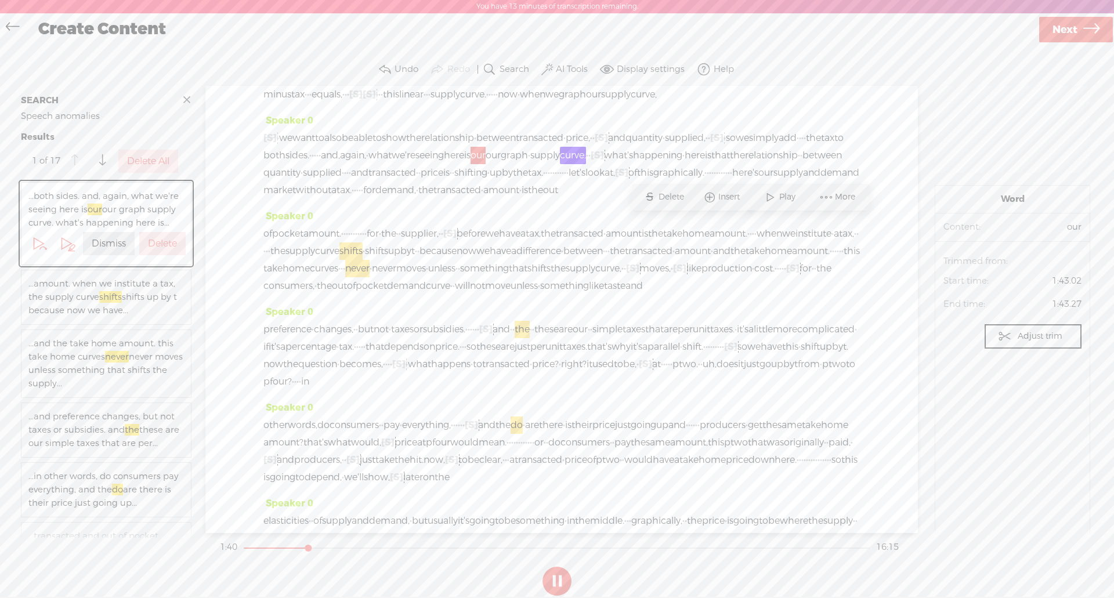
click at [150, 250] on label "Delete" at bounding box center [162, 244] width 29 height 12
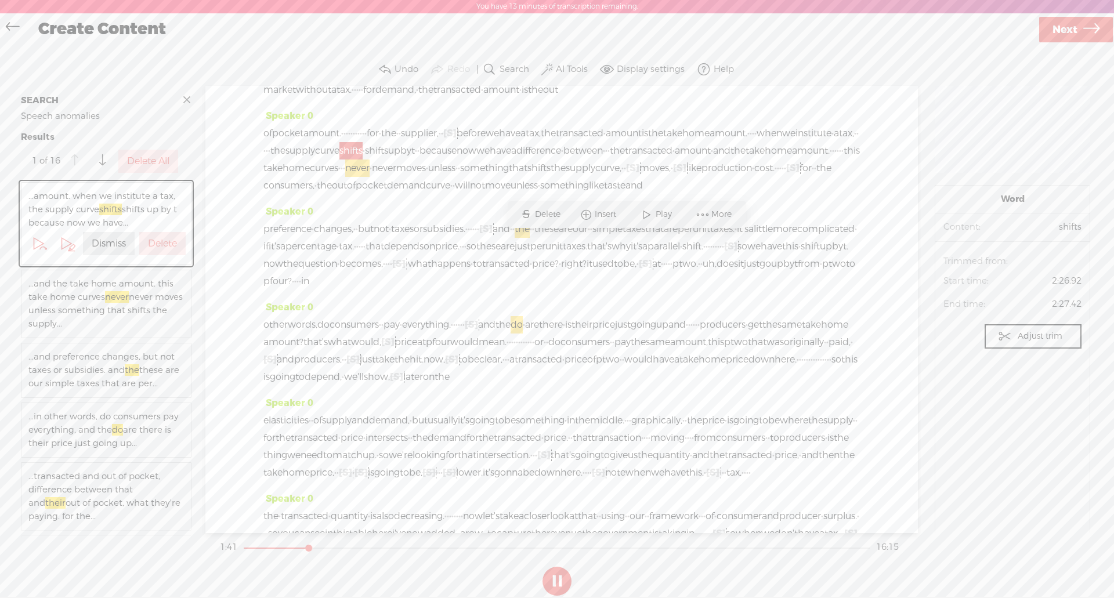
scroll to position [267, 0]
click at [150, 251] on button "Delete" at bounding box center [162, 243] width 46 height 23
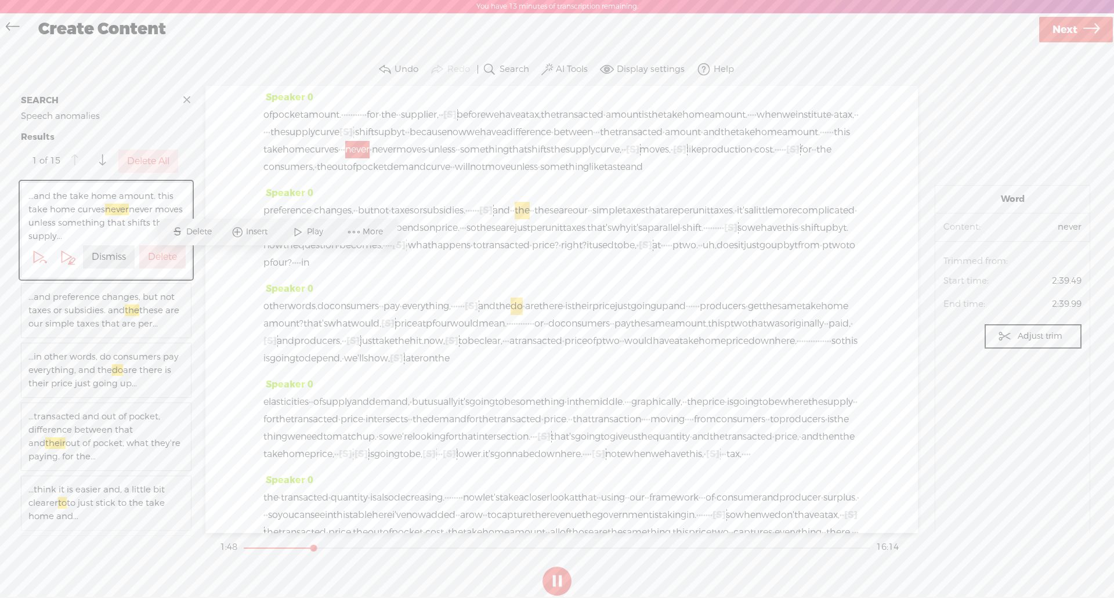
scroll to position [284, 0]
click at [67, 258] on span at bounding box center [71, 262] width 8 height 8
click at [163, 259] on label "Delete" at bounding box center [162, 257] width 29 height 12
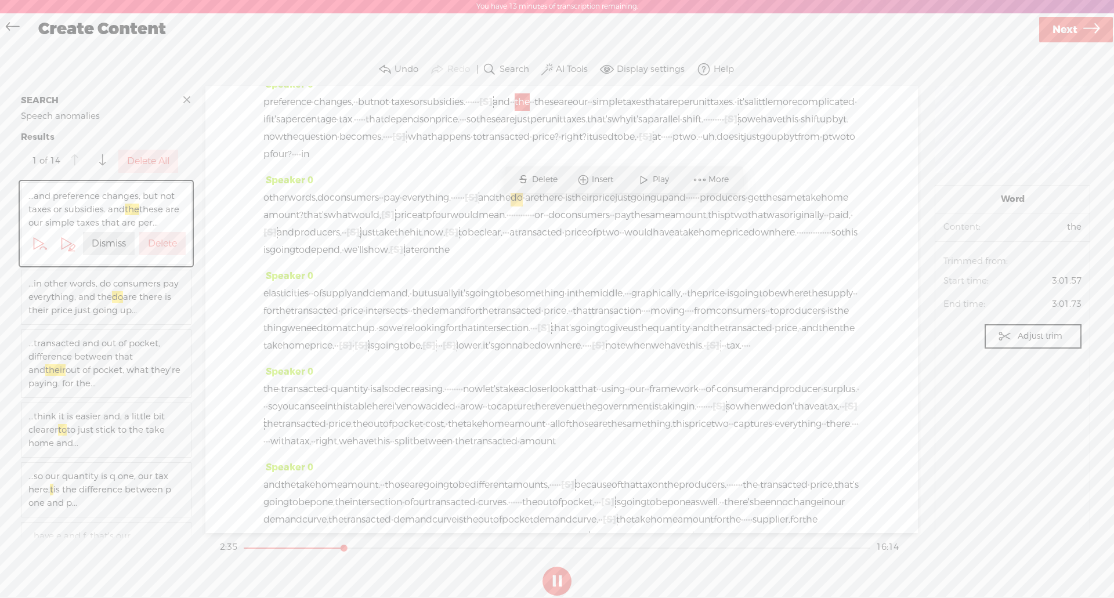
scroll to position [397, 0]
click at [67, 245] on span at bounding box center [71, 248] width 8 height 8
click at [153, 242] on label "Delete" at bounding box center [162, 244] width 29 height 12
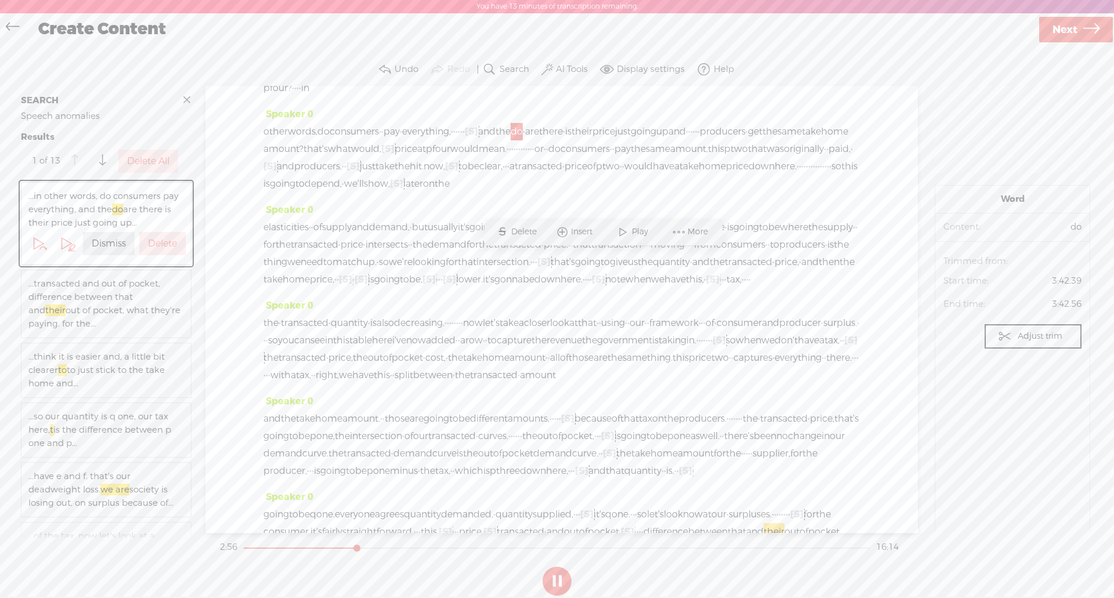
scroll to position [458, 0]
click at [67, 247] on span at bounding box center [71, 248] width 8 height 8
click at [151, 241] on label "Delete" at bounding box center [162, 244] width 29 height 12
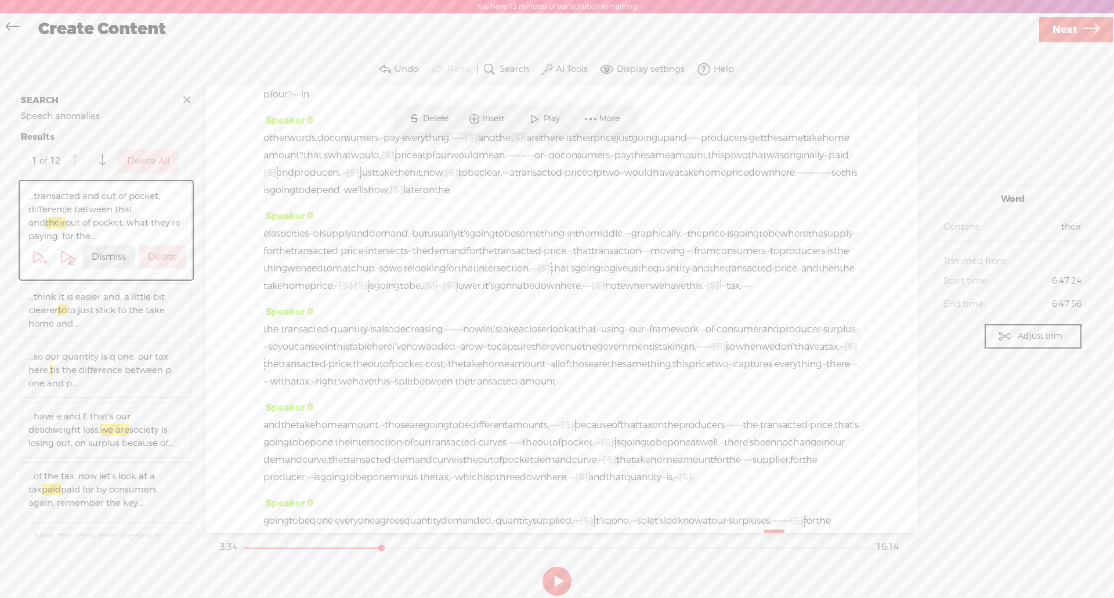
scroll to position [1093, 0]
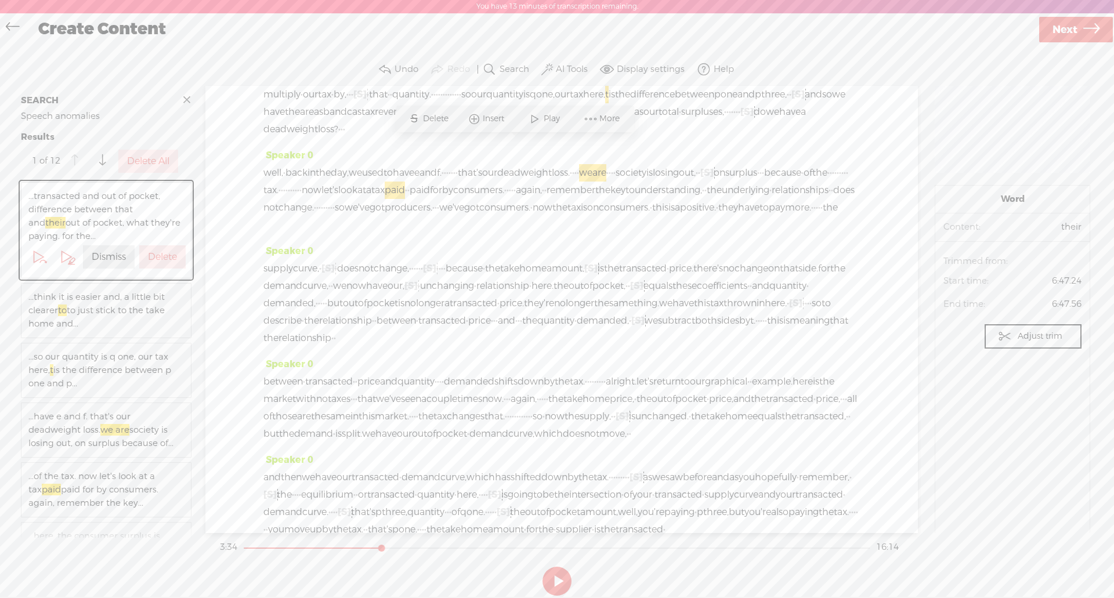
click at [67, 260] on span at bounding box center [71, 262] width 8 height 8
click at [103, 258] on label "Dismiss" at bounding box center [109, 257] width 34 height 12
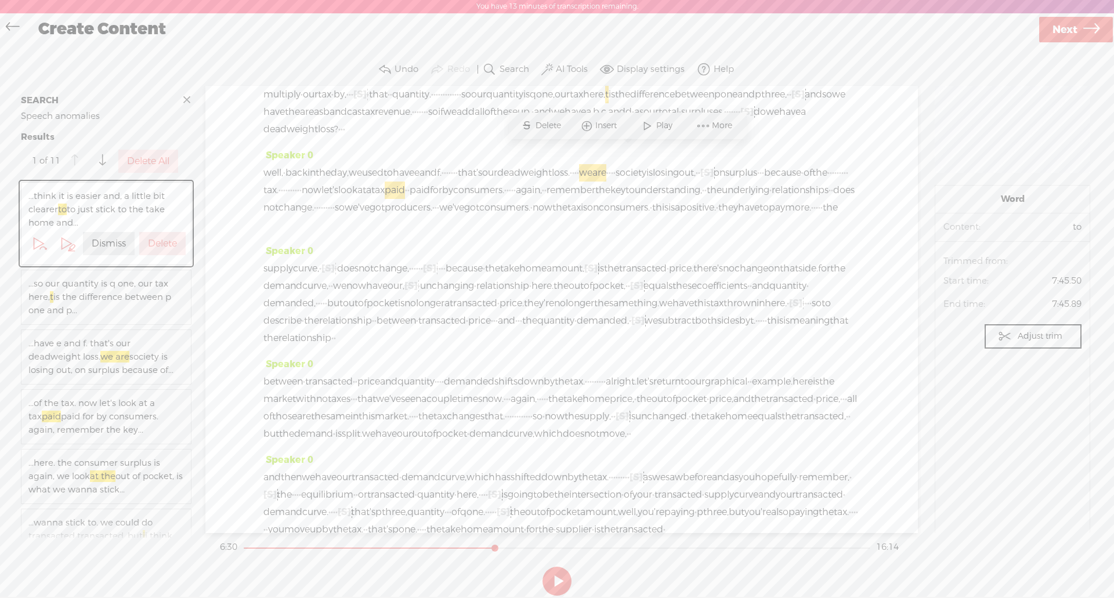
scroll to position [1224, 0]
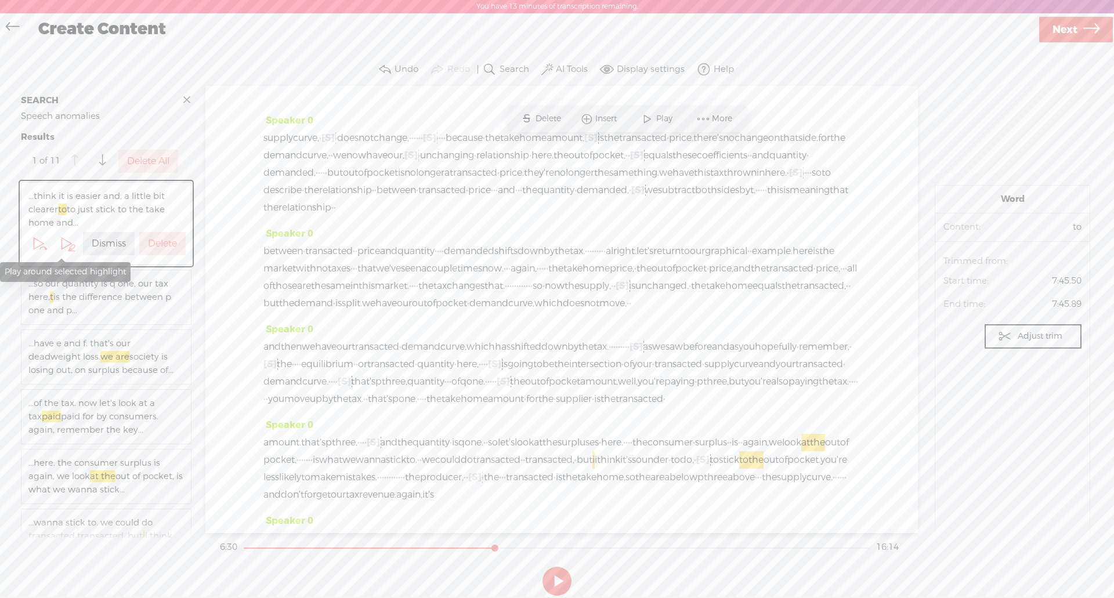
click at [67, 245] on span at bounding box center [71, 248] width 8 height 8
click at [148, 239] on label "Delete" at bounding box center [162, 244] width 29 height 12
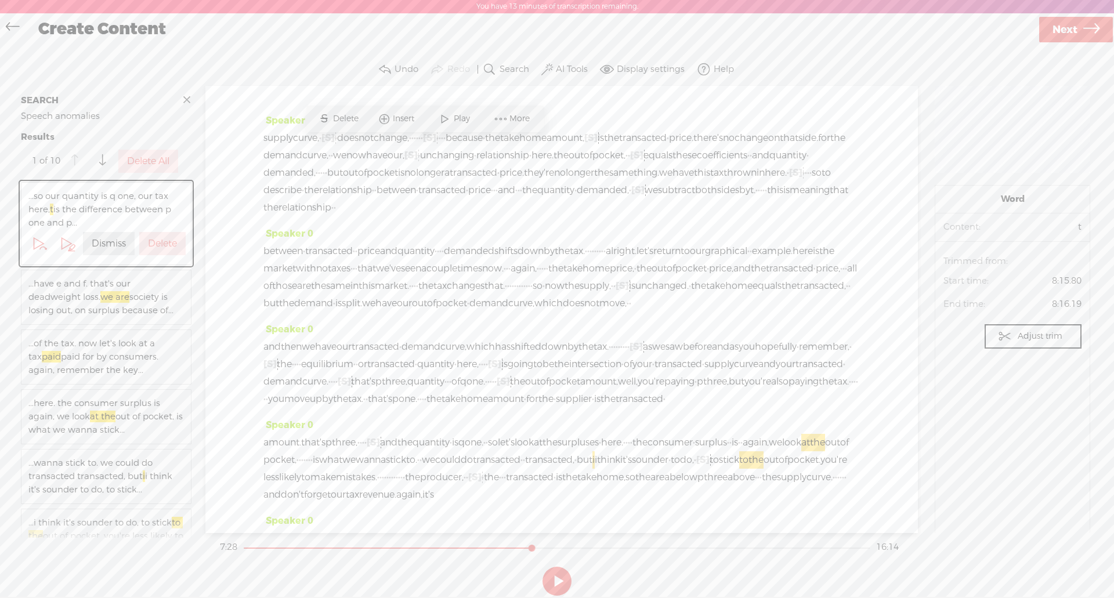
scroll to position [1320, 0]
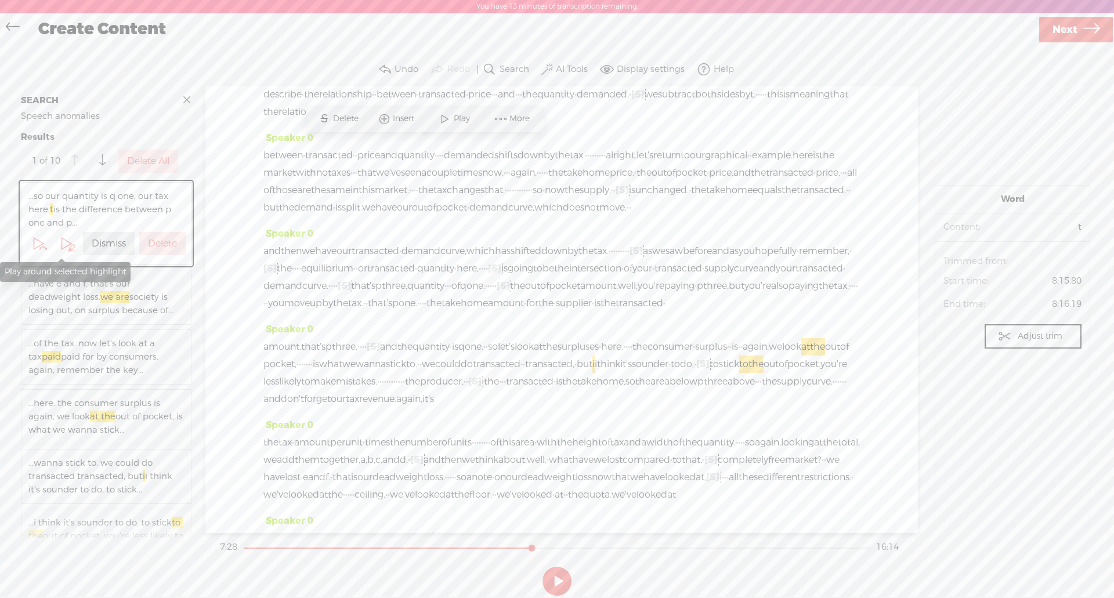
click at [67, 244] on span at bounding box center [71, 248] width 8 height 8
click at [95, 244] on label "Dismiss" at bounding box center [109, 244] width 34 height 12
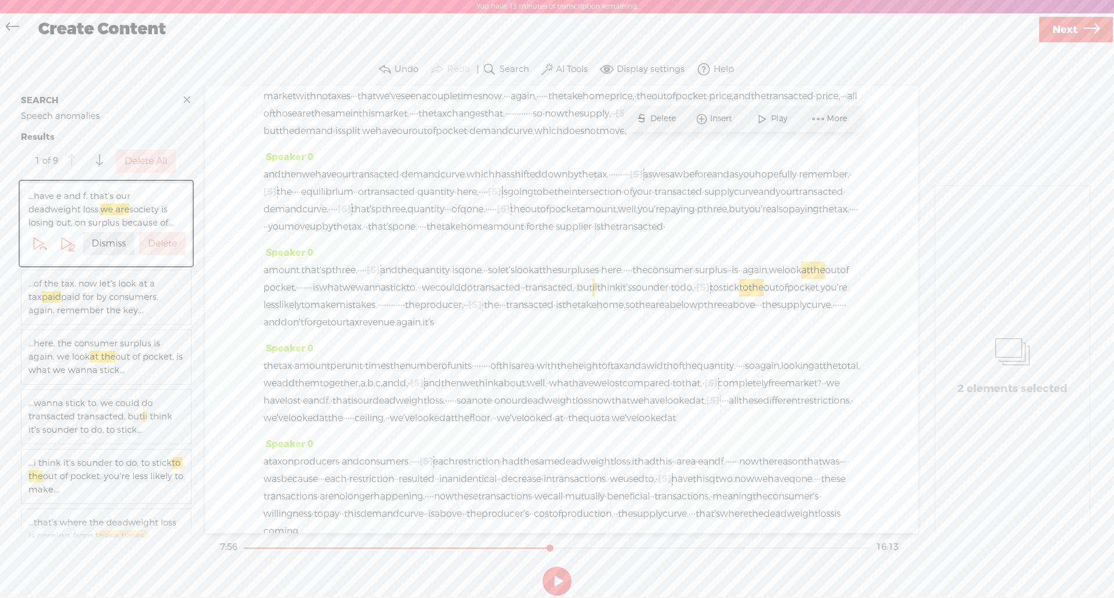
scroll to position [1398, 0]
click at [59, 241] on span at bounding box center [66, 243] width 17 height 17
click at [153, 244] on label "Delete" at bounding box center [162, 244] width 29 height 12
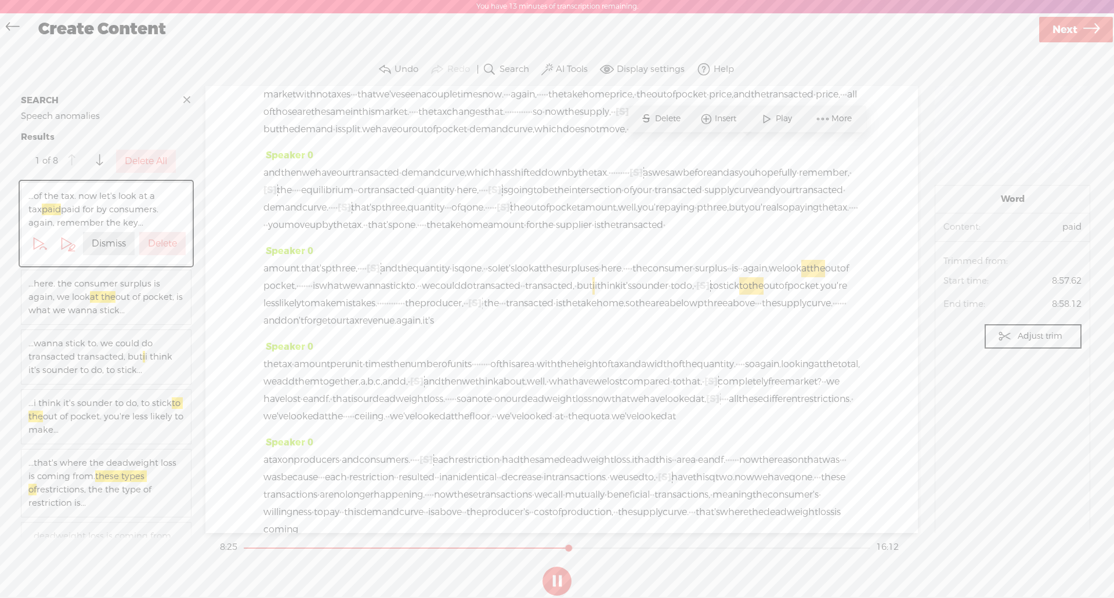
scroll to position [1415, 0]
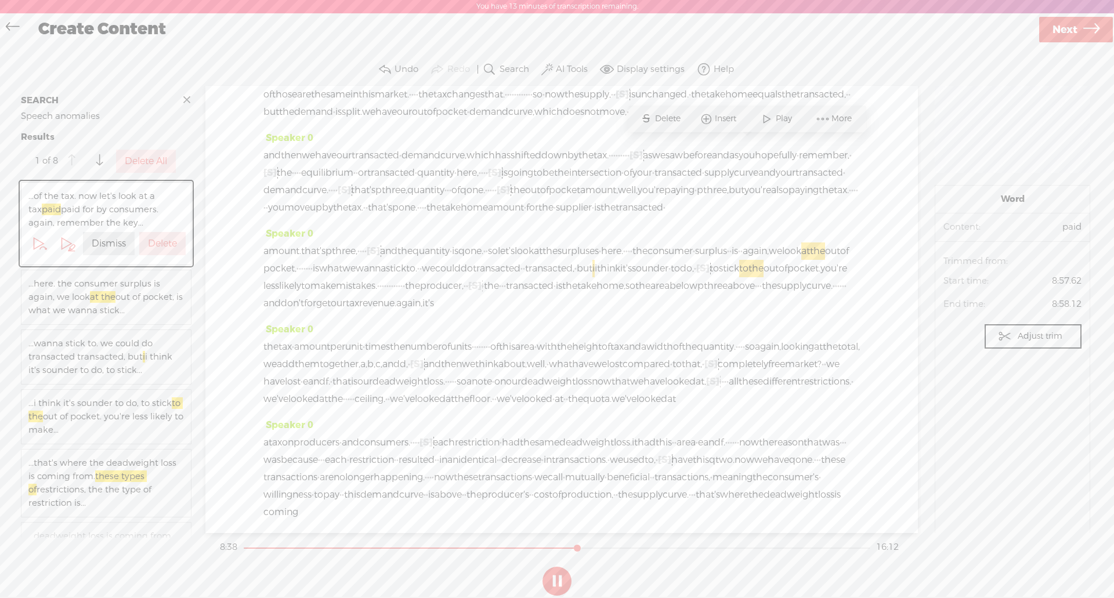
click at [160, 241] on label "Delete" at bounding box center [162, 244] width 29 height 12
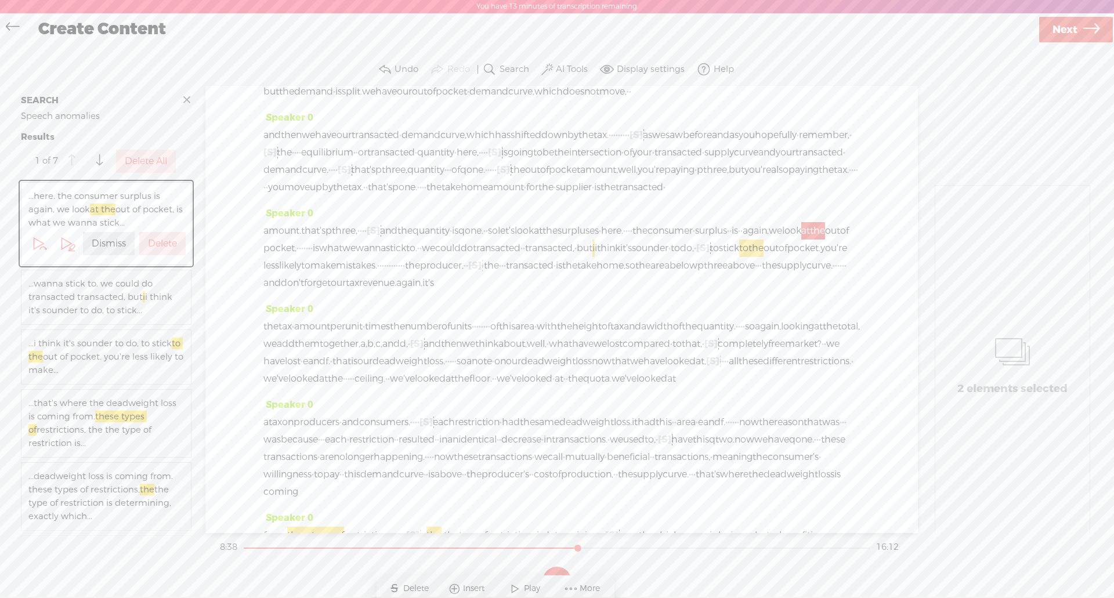
scroll to position [1433, 0]
click at [63, 242] on span at bounding box center [66, 243] width 17 height 17
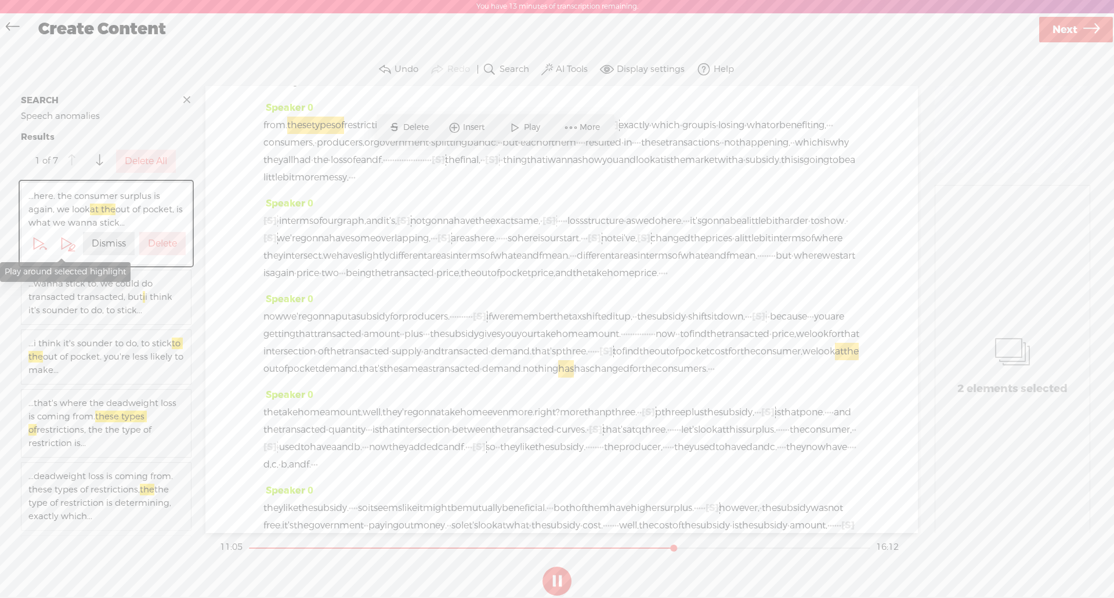
scroll to position [1903, 0]
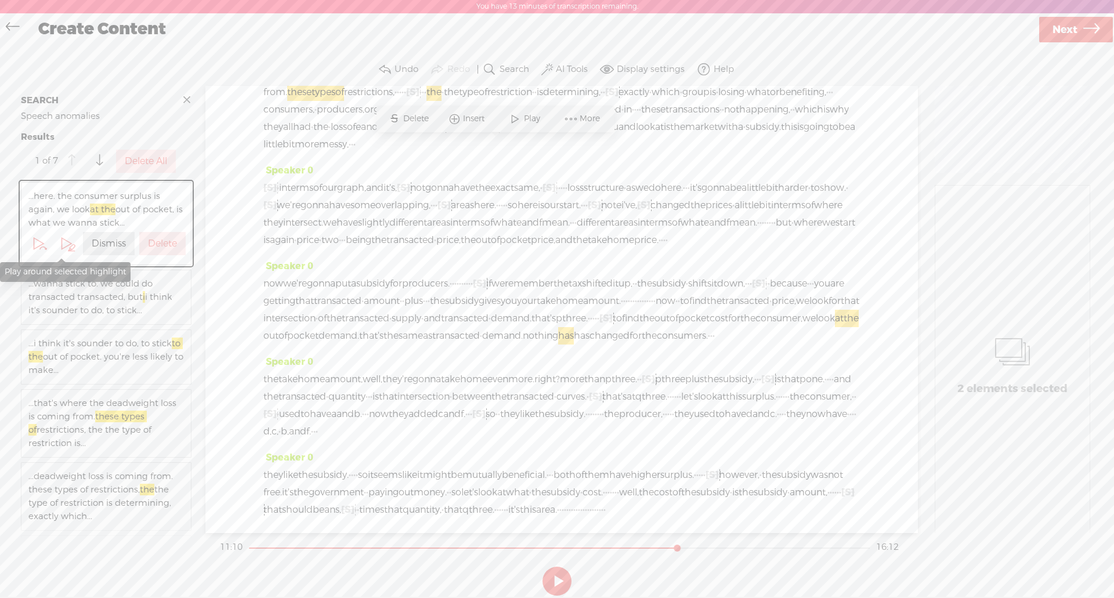
click at [96, 247] on label "Dismiss" at bounding box center [109, 244] width 34 height 12
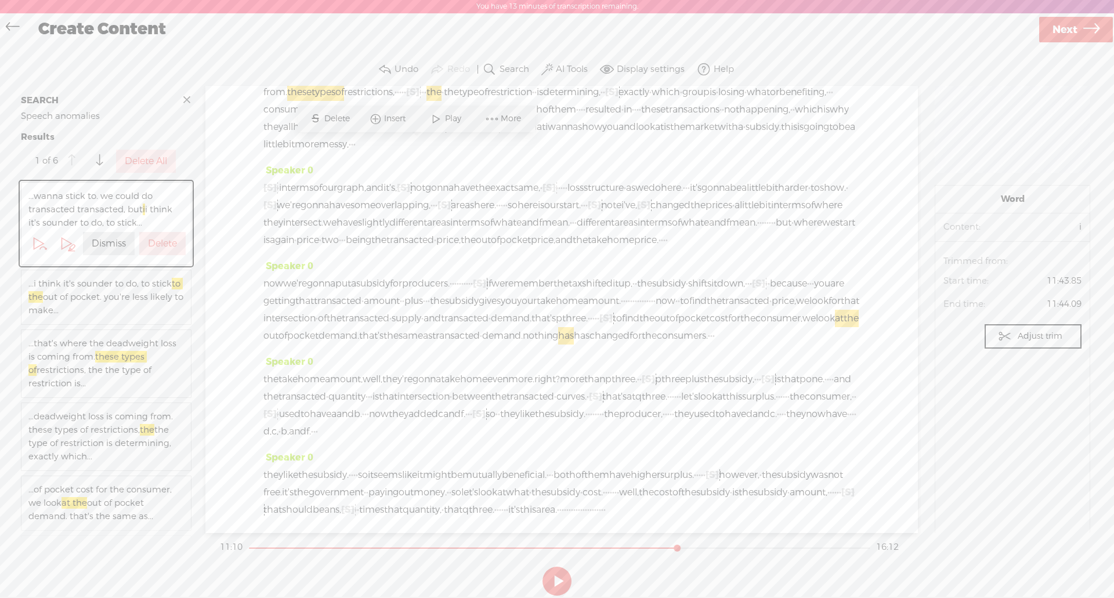
scroll to position [1920, 0]
click at [67, 245] on span at bounding box center [71, 248] width 8 height 8
click at [98, 238] on label "Dismiss" at bounding box center [109, 244] width 34 height 12
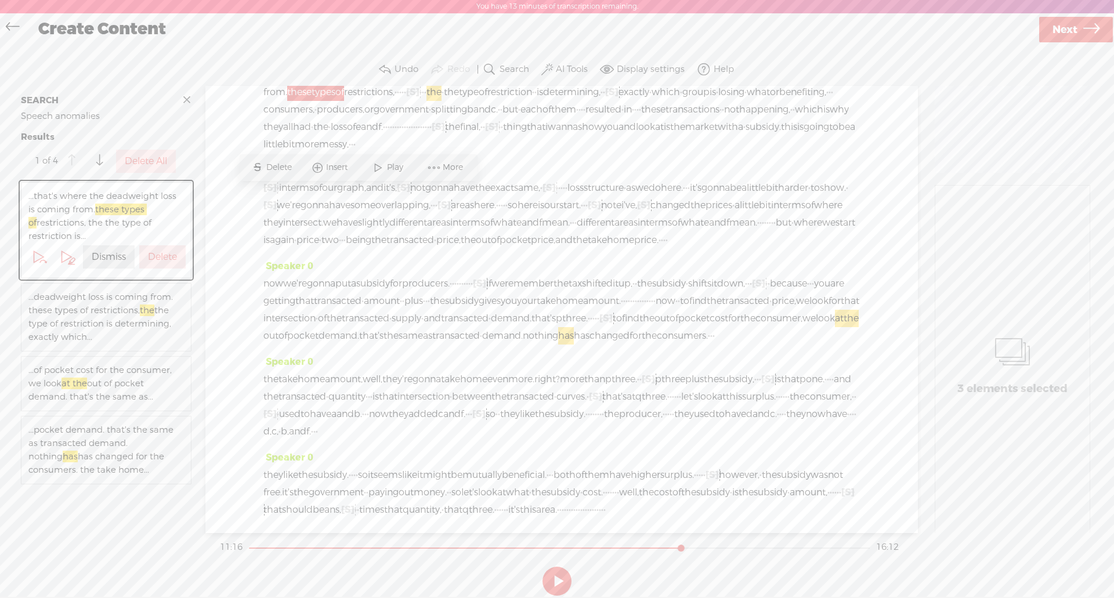
scroll to position [2259, 0]
click at [401, 70] on label "Undo" at bounding box center [406, 70] width 24 height 12
click at [440, 63] on span at bounding box center [437, 70] width 14 height 14
click at [66, 258] on span at bounding box center [66, 256] width 17 height 17
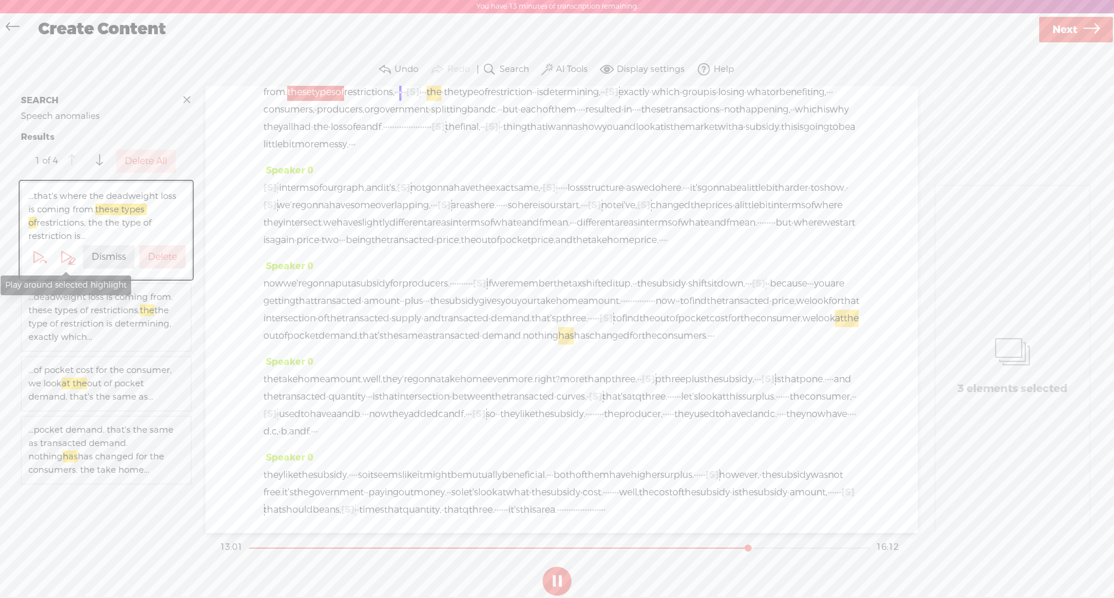
click at [66, 258] on span at bounding box center [66, 256] width 17 height 17
click at [40, 260] on span at bounding box center [43, 262] width 8 height 8
click at [107, 255] on label "Dismiss" at bounding box center [109, 257] width 34 height 12
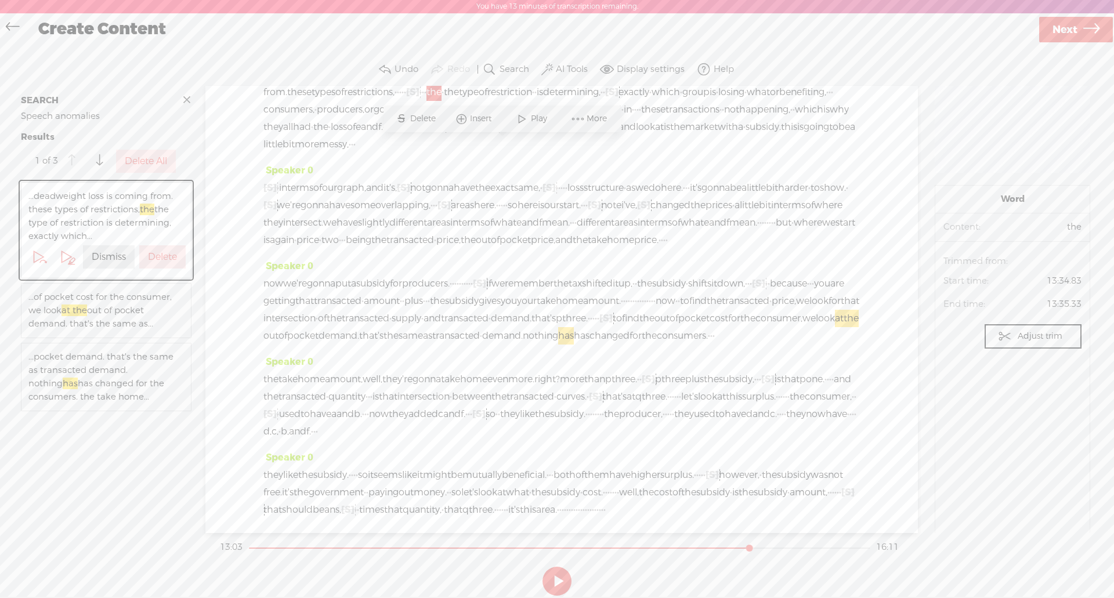
scroll to position [2259, 0]
click at [61, 252] on span at bounding box center [66, 256] width 17 height 17
click at [152, 256] on label "Delete" at bounding box center [162, 257] width 29 height 12
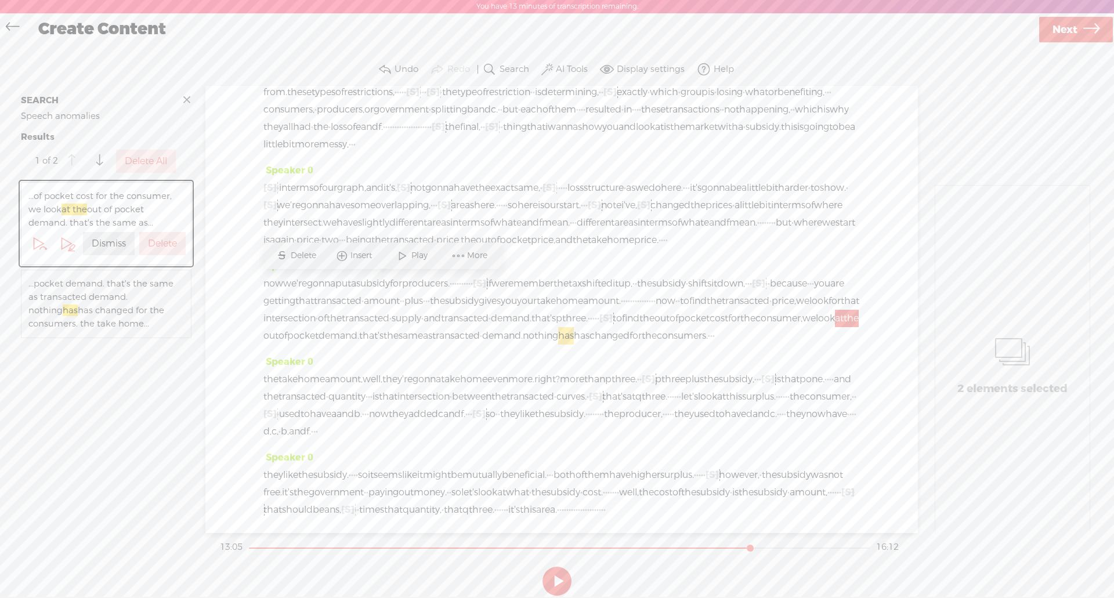
scroll to position [2436, 0]
click at [69, 248] on span at bounding box center [71, 248] width 8 height 8
click at [98, 244] on label "Dismiss" at bounding box center [109, 244] width 34 height 12
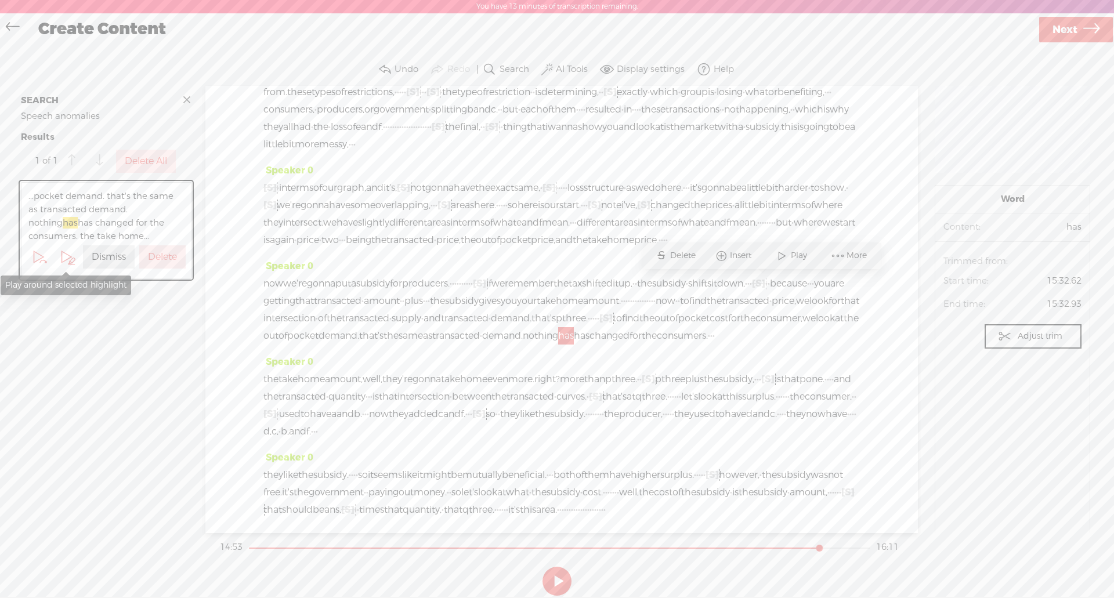
click at [61, 266] on span at bounding box center [66, 256] width 17 height 17
click at [64, 263] on span at bounding box center [66, 256] width 17 height 17
click at [574, 327] on span "has" at bounding box center [566, 335] width 16 height 17
click at [835, 258] on span at bounding box center [837, 255] width 17 height 21
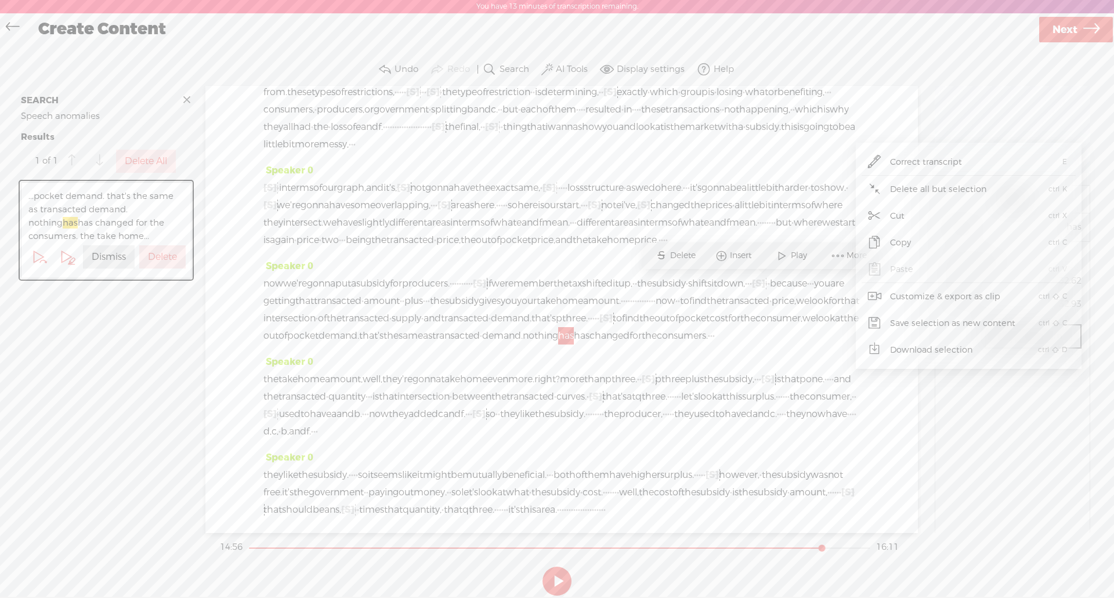
click at [998, 414] on section "Word Content: has Audio source: Trimmed from: Start time: 15:32.62 End time: 15…" at bounding box center [1011, 365] width 155 height 360
click at [114, 262] on label "Dismiss" at bounding box center [109, 257] width 34 height 12
click at [574, 327] on span "has" at bounding box center [566, 335] width 16 height 17
click at [672, 255] on span "Delete" at bounding box center [684, 256] width 28 height 12
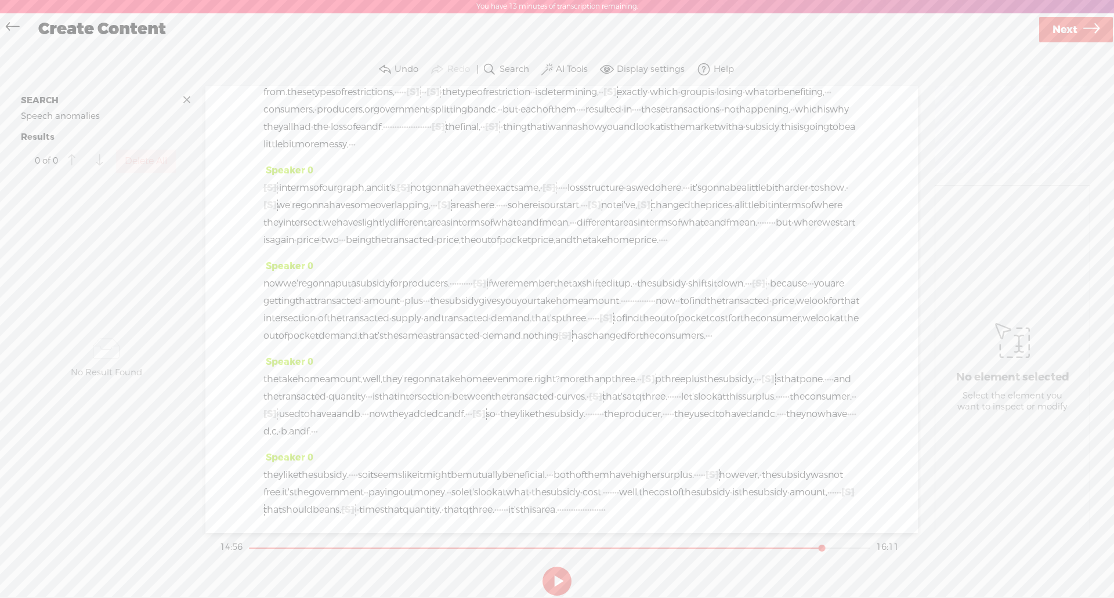
click at [558, 327] on span "nothing" at bounding box center [540, 335] width 35 height 17
click at [715, 263] on span "Insert" at bounding box center [702, 255] width 58 height 21
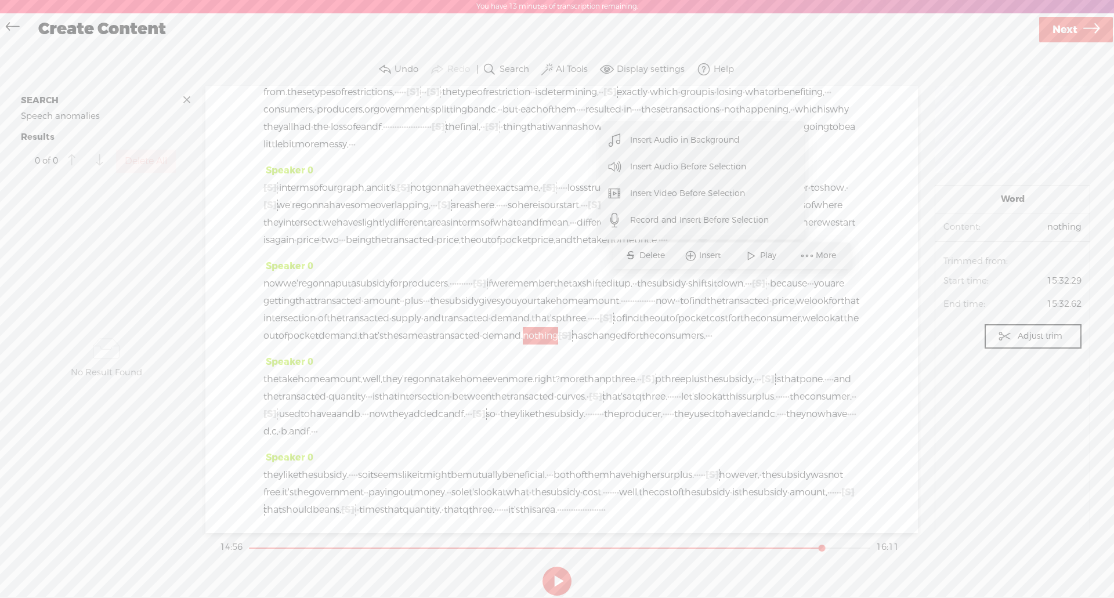
click at [587, 327] on span "has" at bounding box center [579, 335] width 16 height 17
click at [746, 258] on span at bounding box center [738, 255] width 17 height 21
click at [738, 169] on span "Insert Audio Before Selection" at bounding box center [724, 167] width 162 height 26
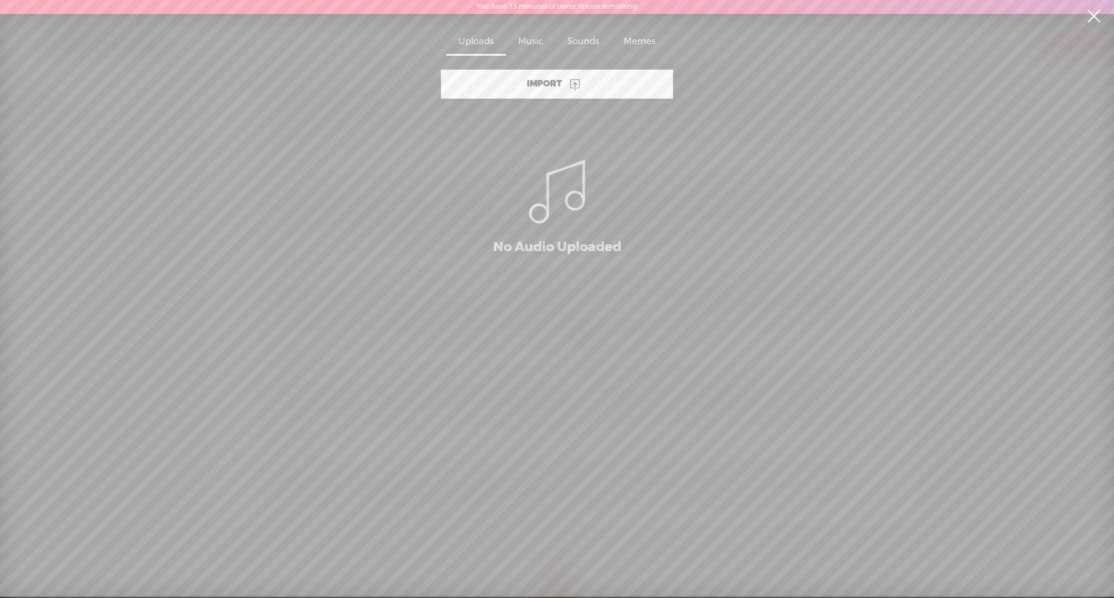
click at [1092, 12] on link at bounding box center [1093, 16] width 29 height 32
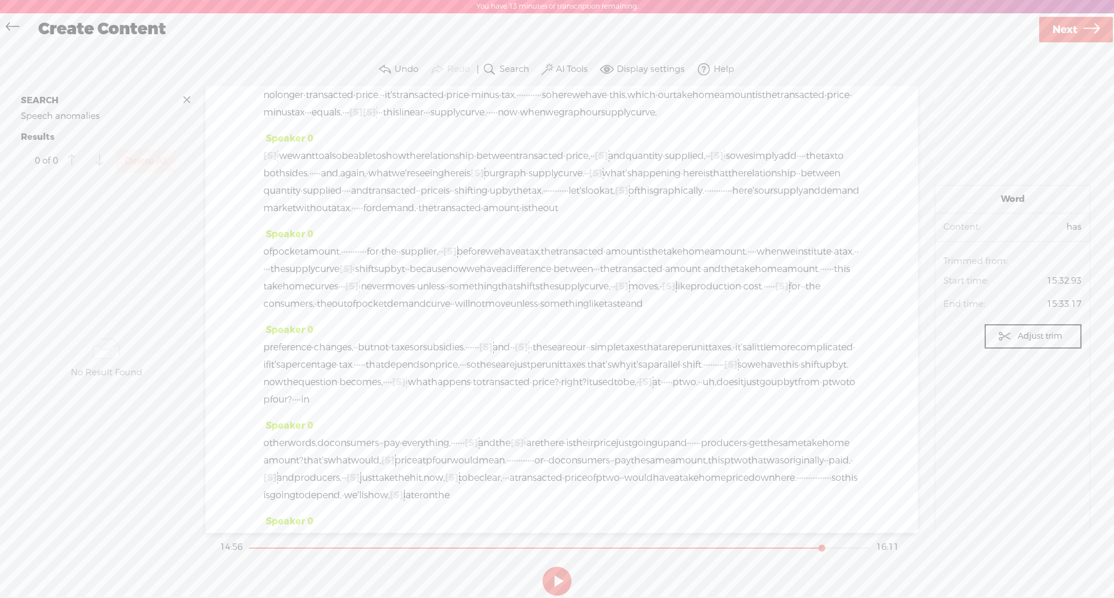
scroll to position [0, 0]
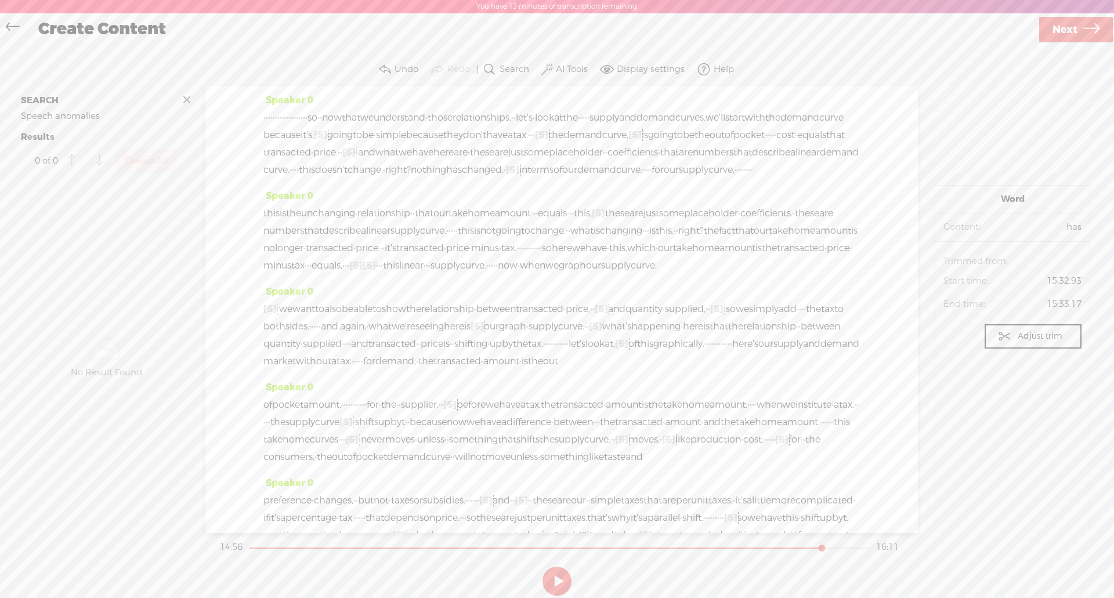
click at [585, 37] on div "Create Content" at bounding box center [533, 30] width 1007 height 30
click at [564, 64] on label "AI Tools" at bounding box center [572, 70] width 32 height 12
click at [550, 193] on span at bounding box center [558, 190] width 21 height 8
click at [334, 548] on div at bounding box center [291, 548] width 85 height 1
click at [561, 572] on button at bounding box center [556, 581] width 29 height 29
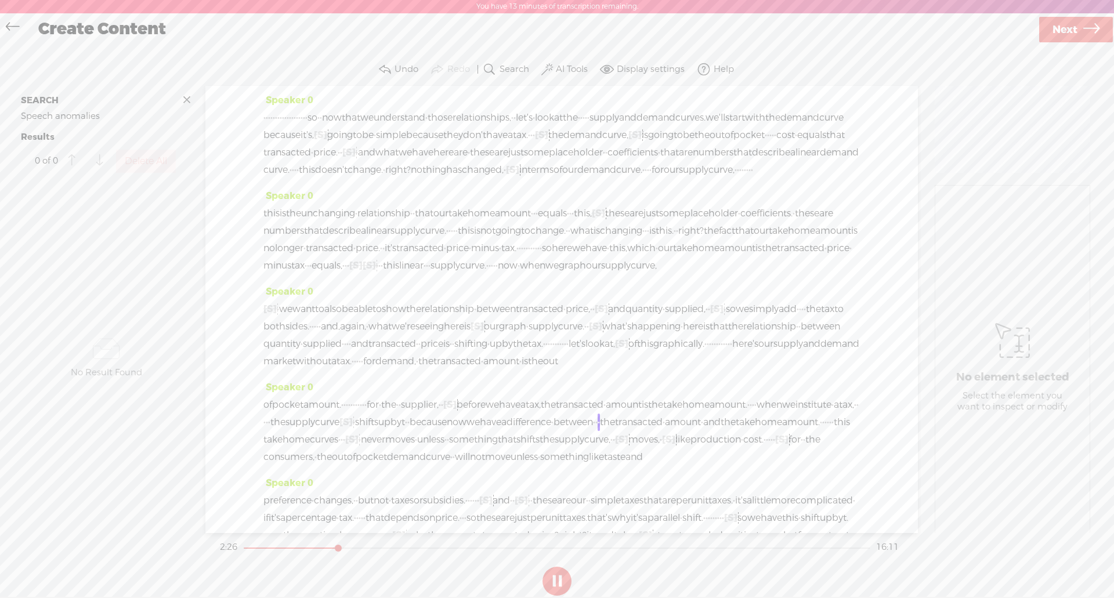
click at [1059, 26] on span "Next" at bounding box center [1064, 30] width 25 height 30
click at [411, 307] on input "text" at bounding box center [558, 306] width 397 height 23
paste input "U7 C2"
type input "U7 C2-edit"
click at [1064, 41] on span "Finish" at bounding box center [1068, 30] width 32 height 30
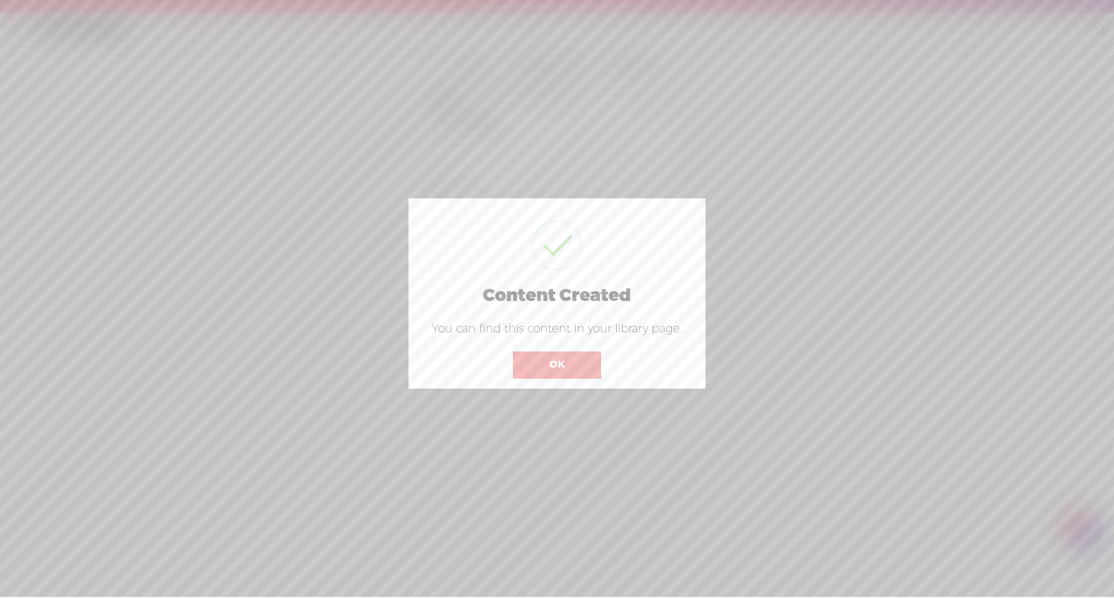
click at [556, 363] on button "OK" at bounding box center [557, 365] width 88 height 27
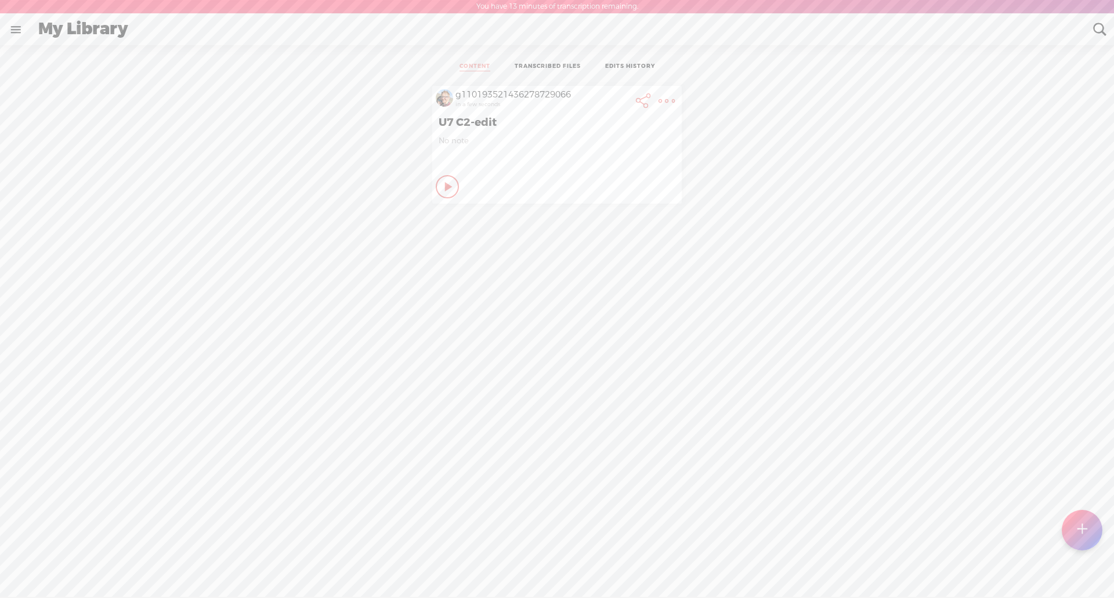
click at [664, 99] on t at bounding box center [666, 101] width 16 height 16
click at [620, 246] on link "Rendering Video..." at bounding box center [599, 246] width 131 height 27
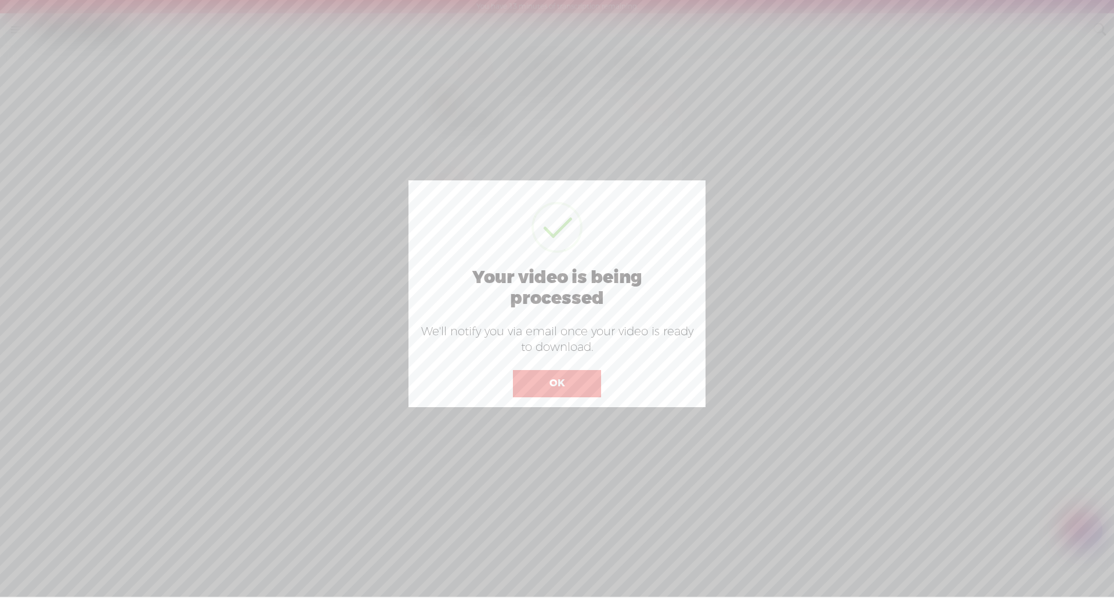
click at [539, 376] on button "OK" at bounding box center [557, 383] width 88 height 27
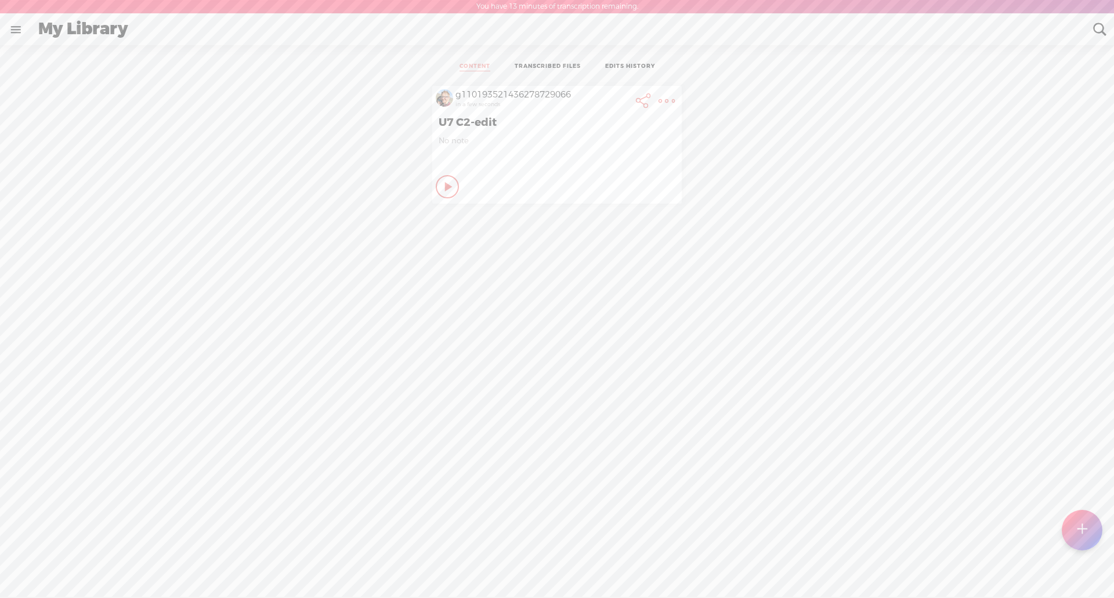
click at [658, 100] on t at bounding box center [666, 101] width 16 height 16
click at [788, 277] on div "g110193521436278729066 in a few seconds U7 C2-edit No note Play Content Private" at bounding box center [557, 358] width 1096 height 557
